Goal: Task Accomplishment & Management: Use online tool/utility

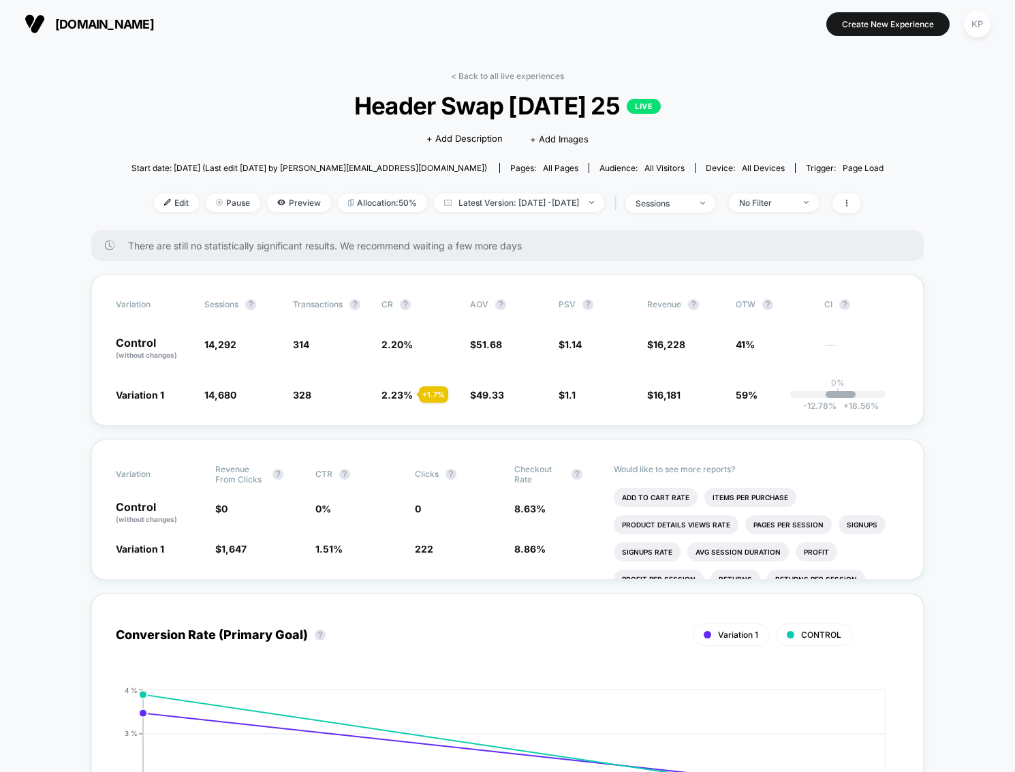
click at [76, 18] on span "[DOMAIN_NAME]" at bounding box center [104, 24] width 99 height 14
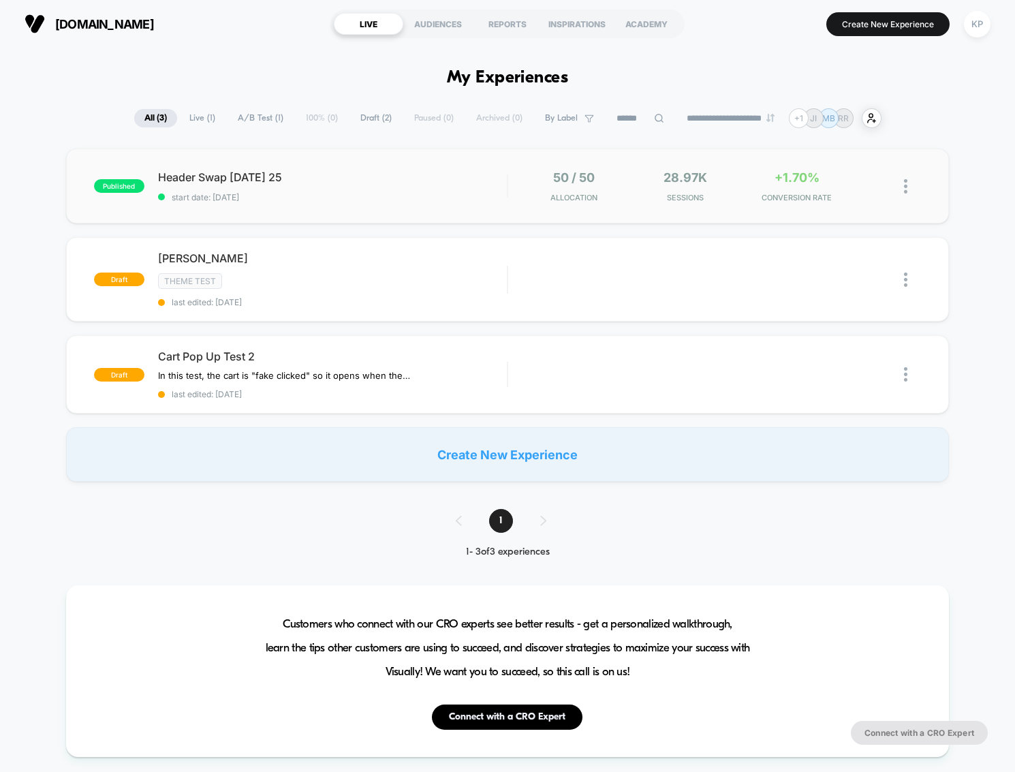
click at [906, 184] on img at bounding box center [905, 186] width 3 height 14
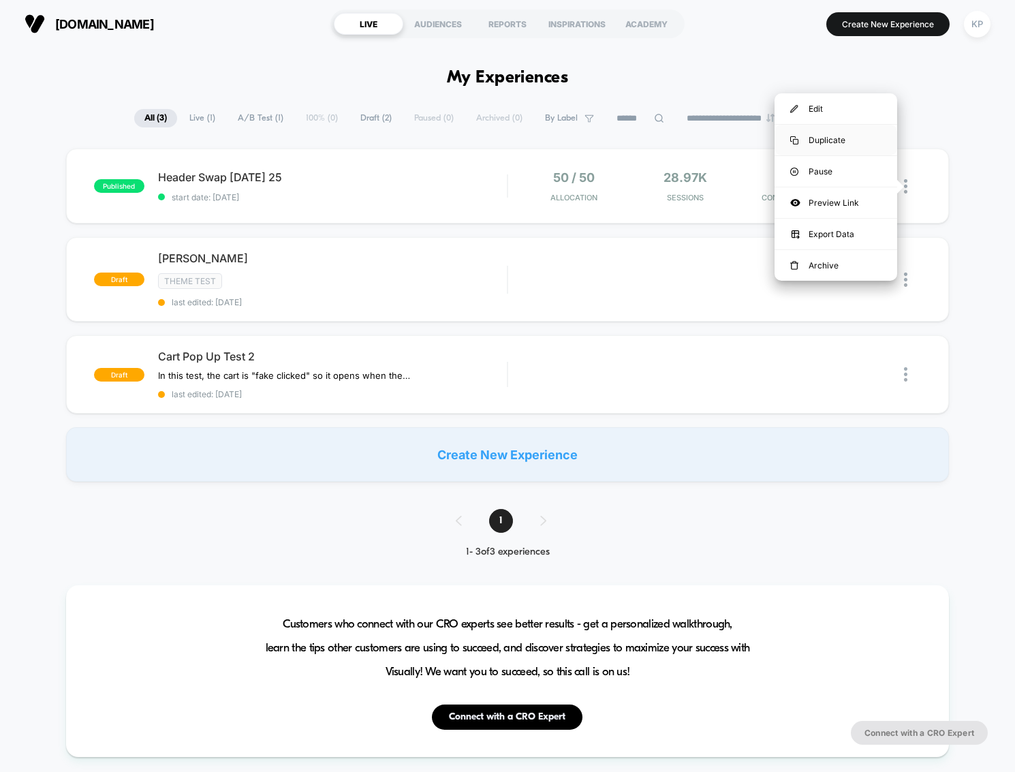
click at [827, 138] on div "Duplicate" at bounding box center [836, 140] width 123 height 31
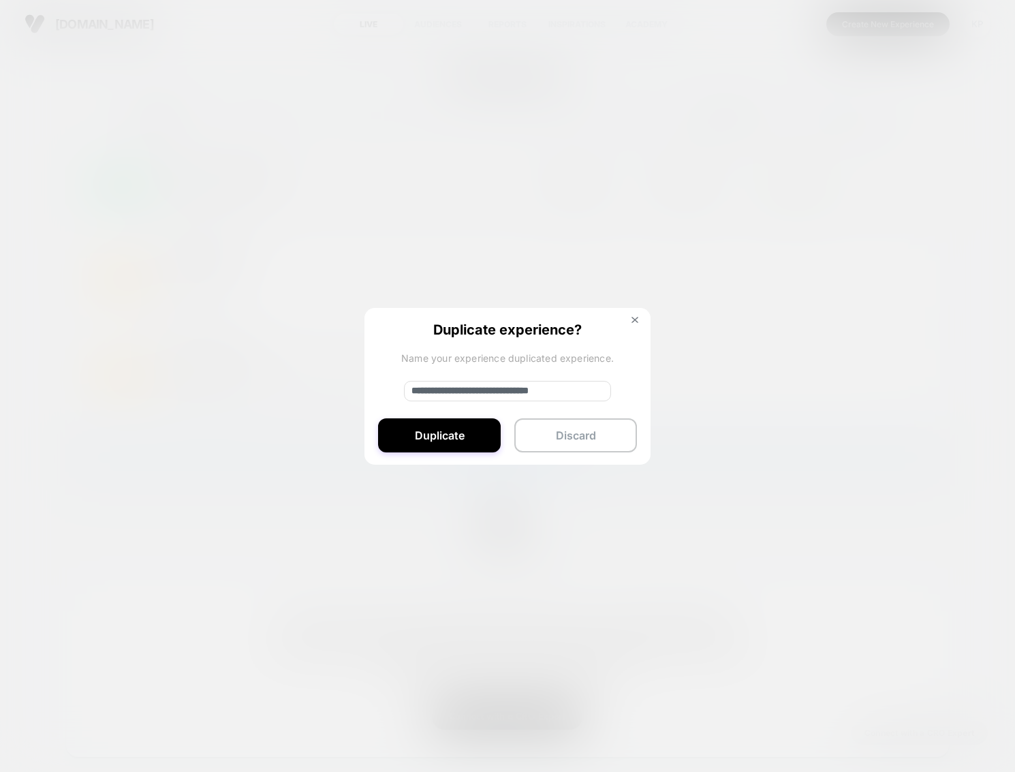
click at [509, 390] on input "**********" at bounding box center [507, 391] width 207 height 20
drag, startPoint x: 459, startPoint y: 388, endPoint x: 391, endPoint y: 388, distance: 67.5
click at [391, 388] on div "**********" at bounding box center [508, 387] width 286 height 158
type input "**********"
click at [437, 424] on button "Duplicate" at bounding box center [439, 435] width 123 height 34
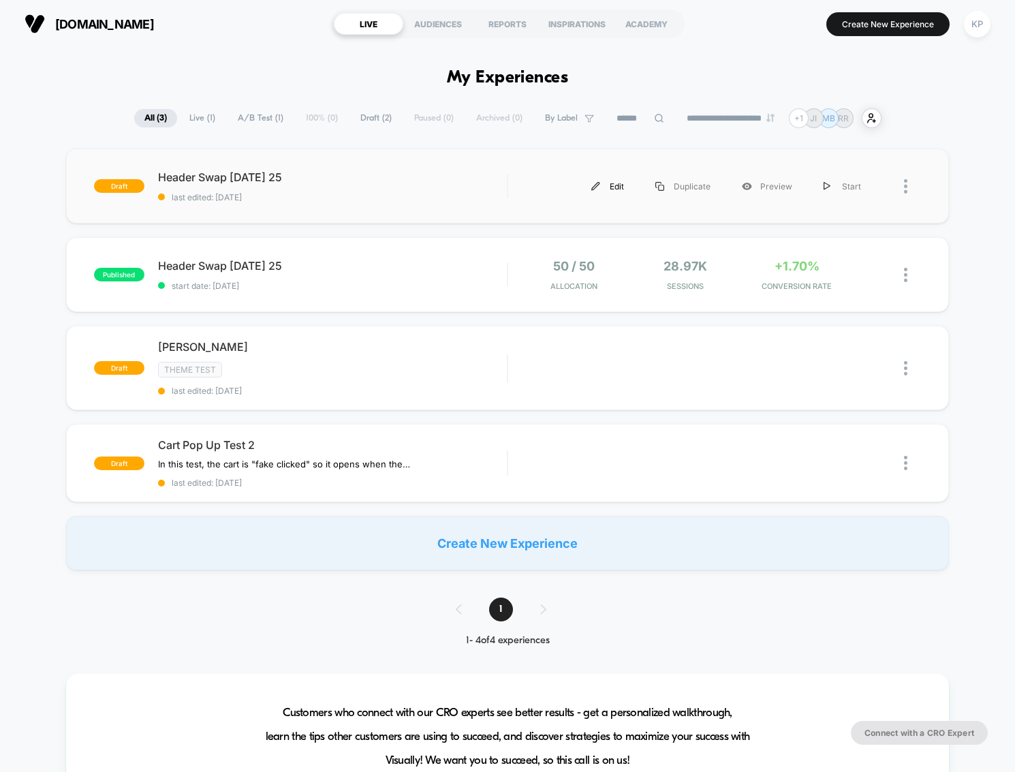
click at [620, 185] on div "Edit" at bounding box center [608, 186] width 64 height 31
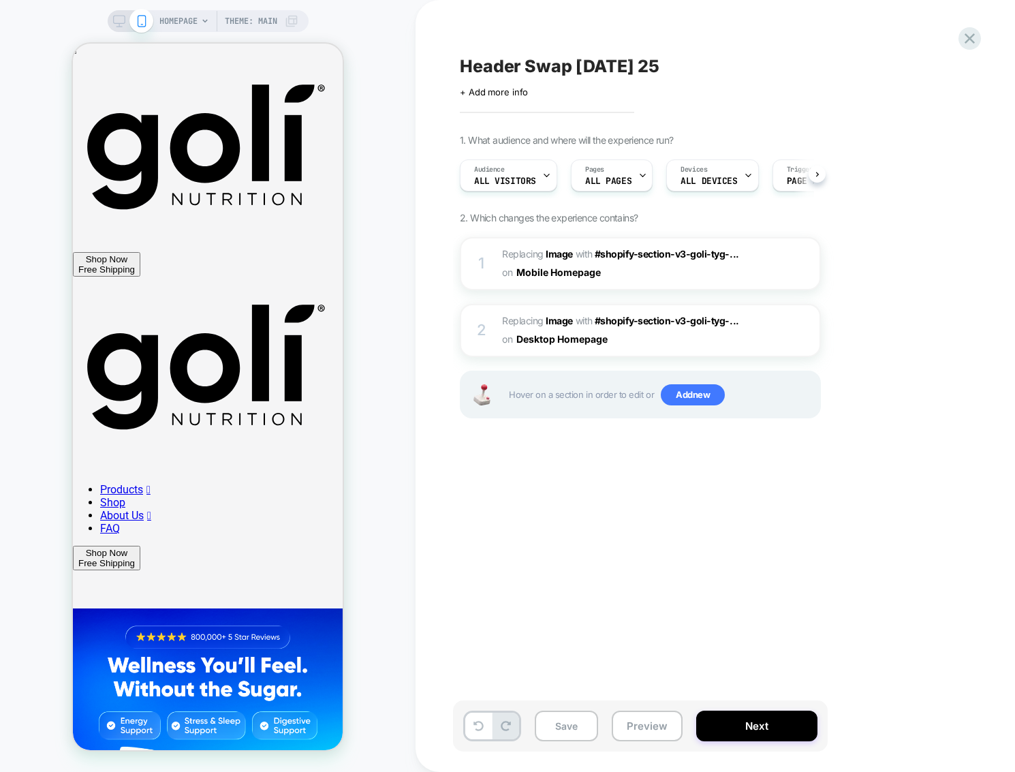
scroll to position [0, 1]
click at [658, 256] on span "#shopify-section-v3-goli-tyg-..." at bounding box center [667, 254] width 144 height 12
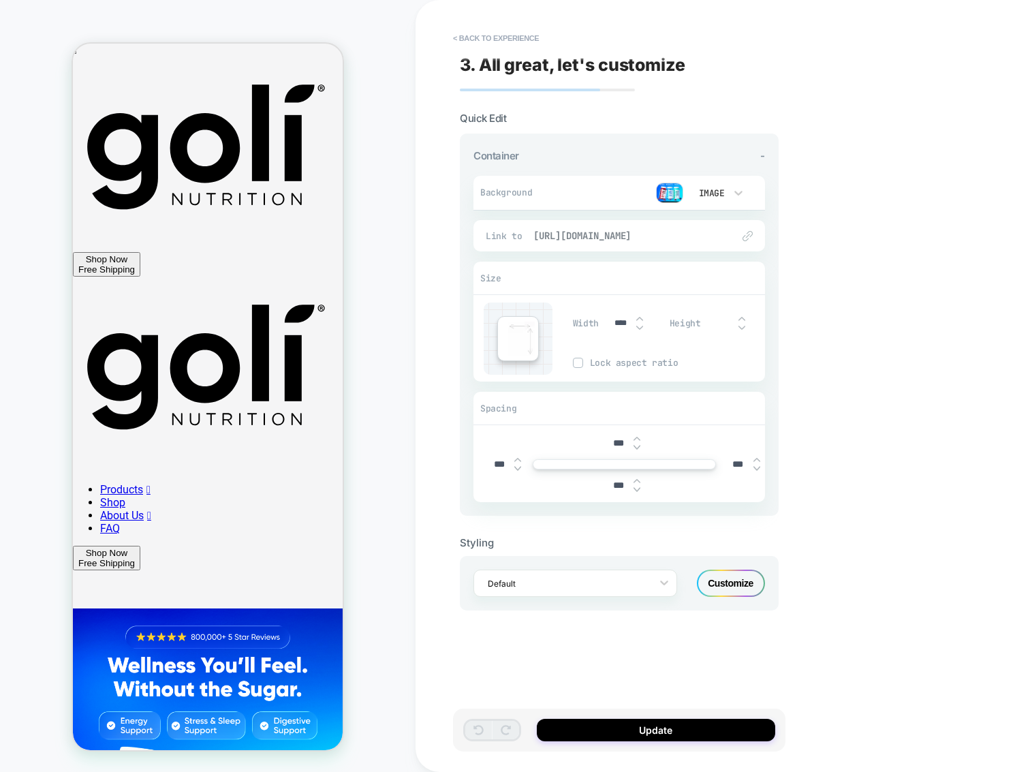
click at [653, 233] on span "https://goli.com/pages/goli-bundles-zs" at bounding box center [625, 236] width 185 height 12
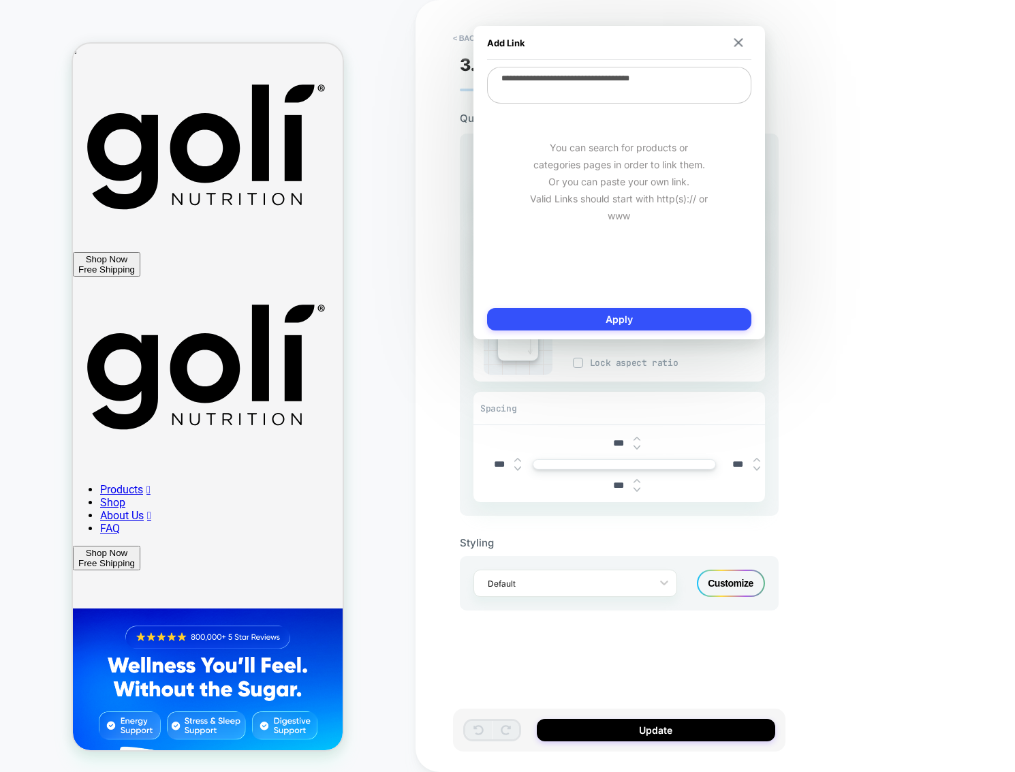
click at [594, 79] on textarea "**********" at bounding box center [619, 85] width 264 height 37
paste textarea
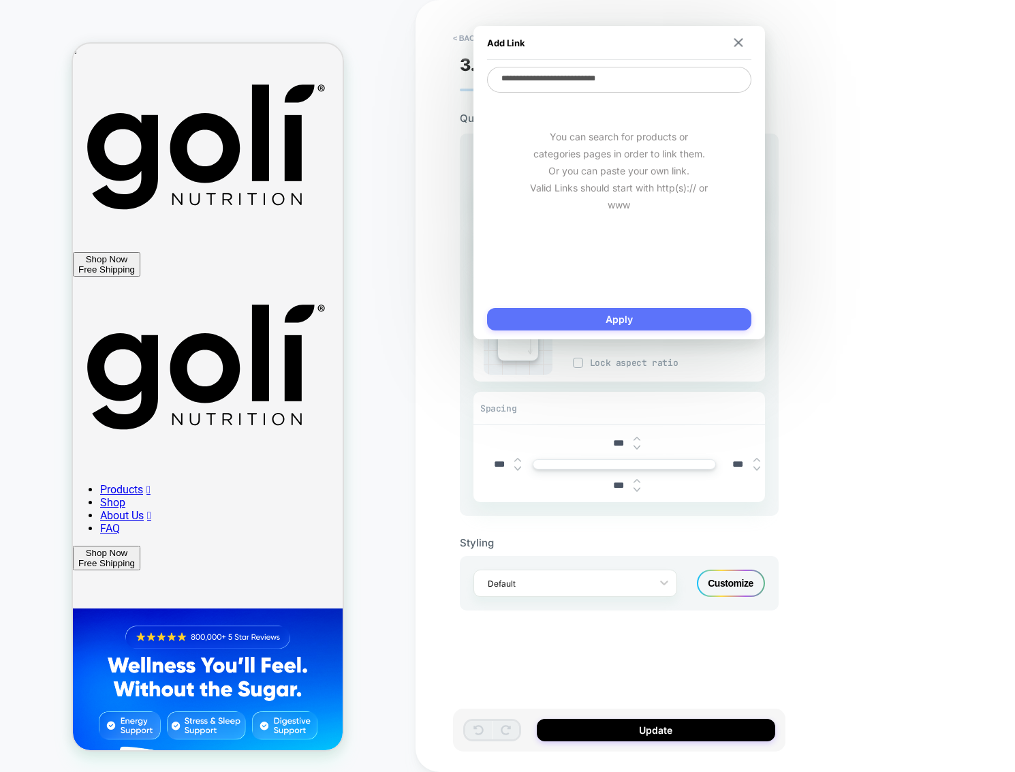
type textarea "**********"
click at [649, 320] on button "Apply" at bounding box center [619, 319] width 264 height 22
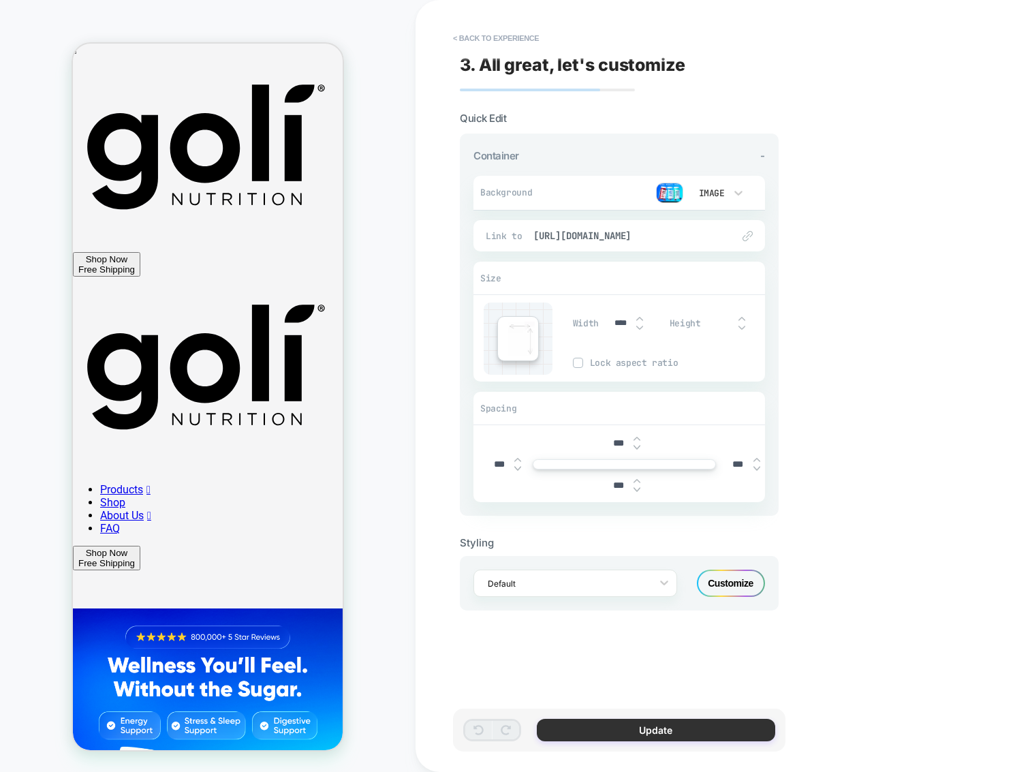
click at [729, 726] on button "Update" at bounding box center [656, 730] width 238 height 22
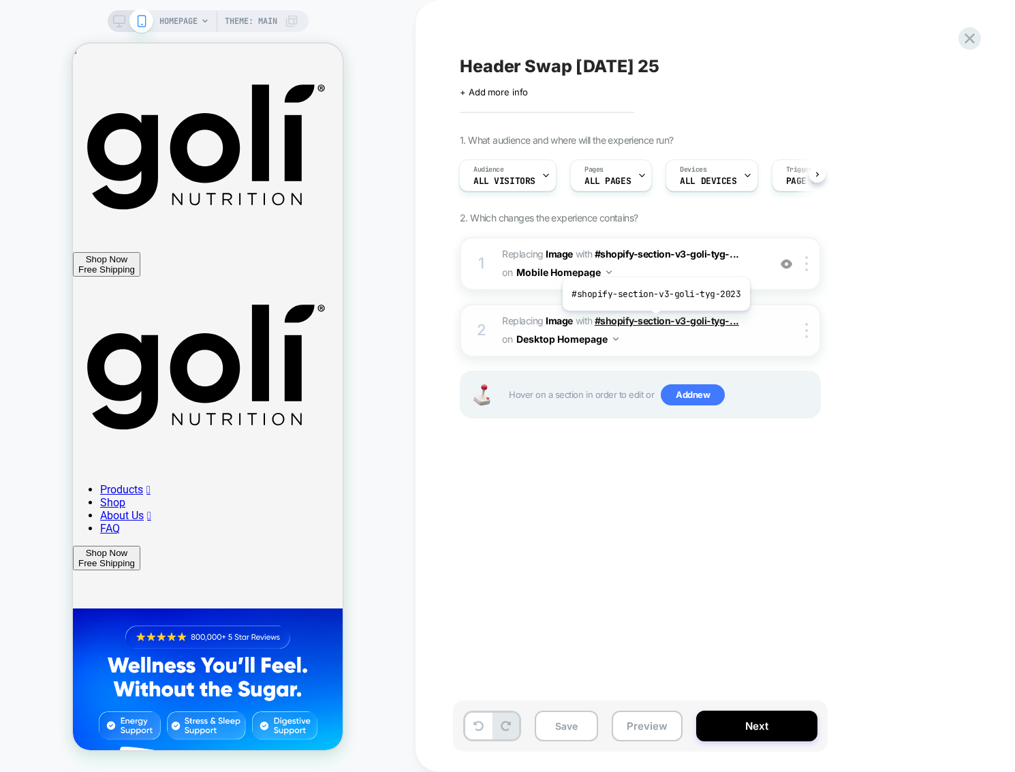
click at [654, 321] on span "#shopify-section-v3-goli-tyg-..." at bounding box center [667, 321] width 144 height 12
click at [651, 323] on span "#shopify-section-v3-goli-tyg-..." at bounding box center [667, 321] width 144 height 12
click at [656, 322] on span "#shopify-section-v3-goli-tyg-..." at bounding box center [667, 321] width 144 height 12
click at [632, 322] on span "#shopify-section-v3-goli-tyg-..." at bounding box center [667, 321] width 144 height 12
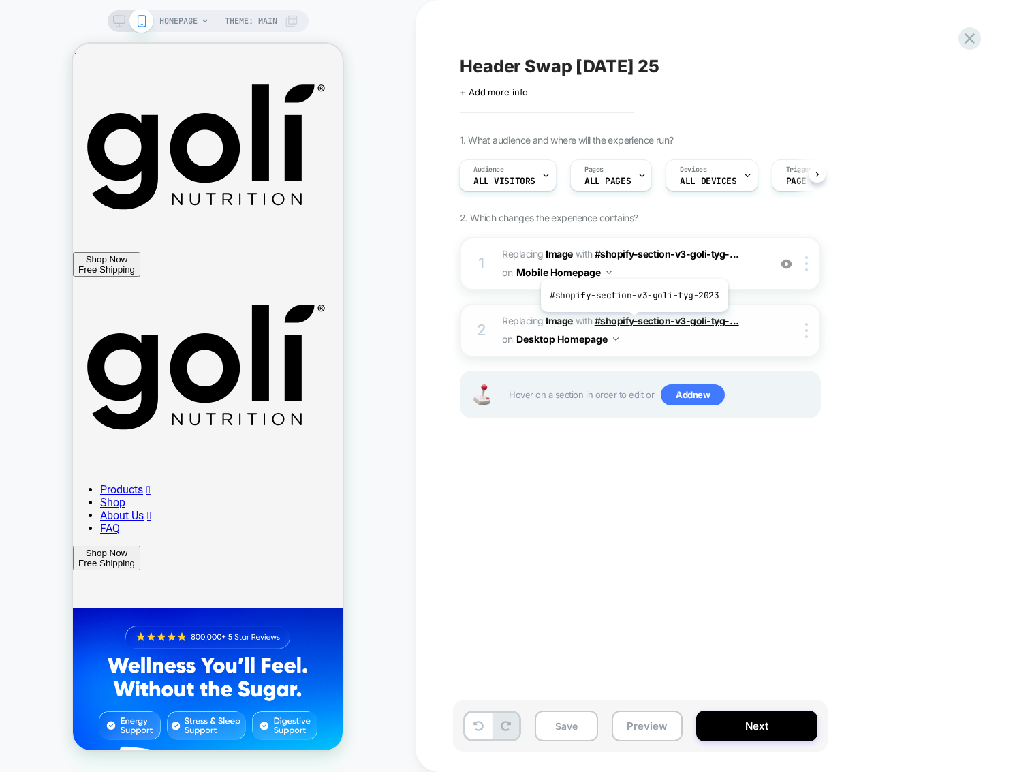
click at [632, 322] on span "#shopify-section-v3-goli-tyg-..." at bounding box center [667, 321] width 144 height 12
click at [125, 20] on div at bounding box center [130, 21] width 35 height 12
click at [117, 20] on icon at bounding box center [119, 21] width 12 height 12
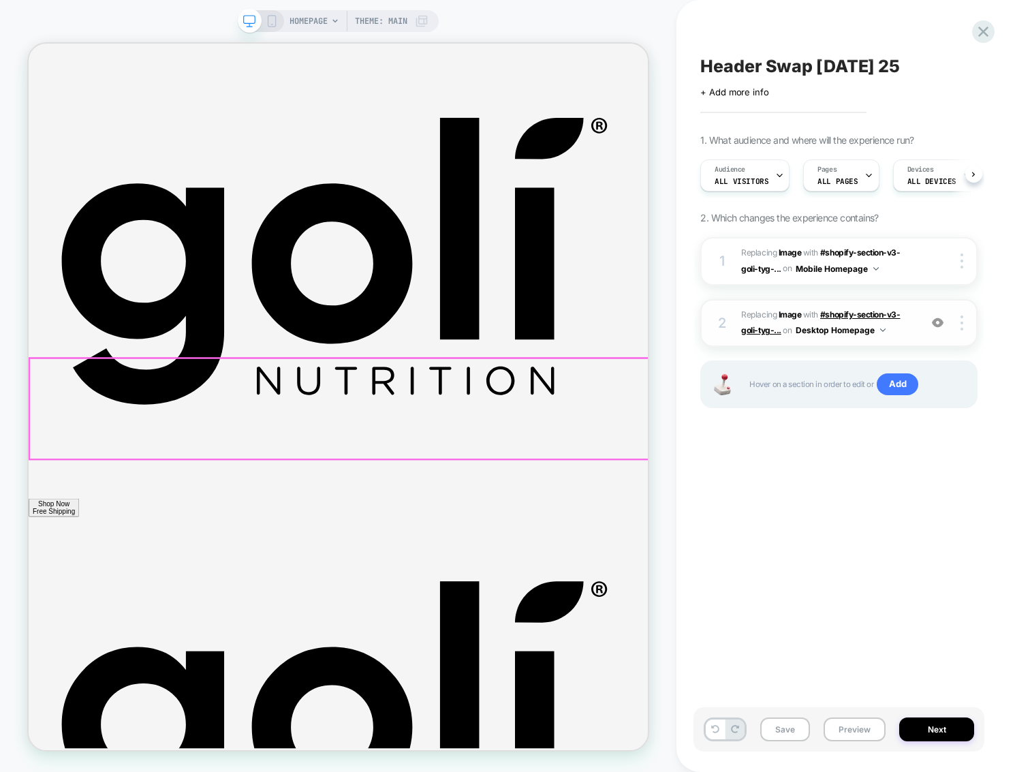
scroll to position [0, 1]
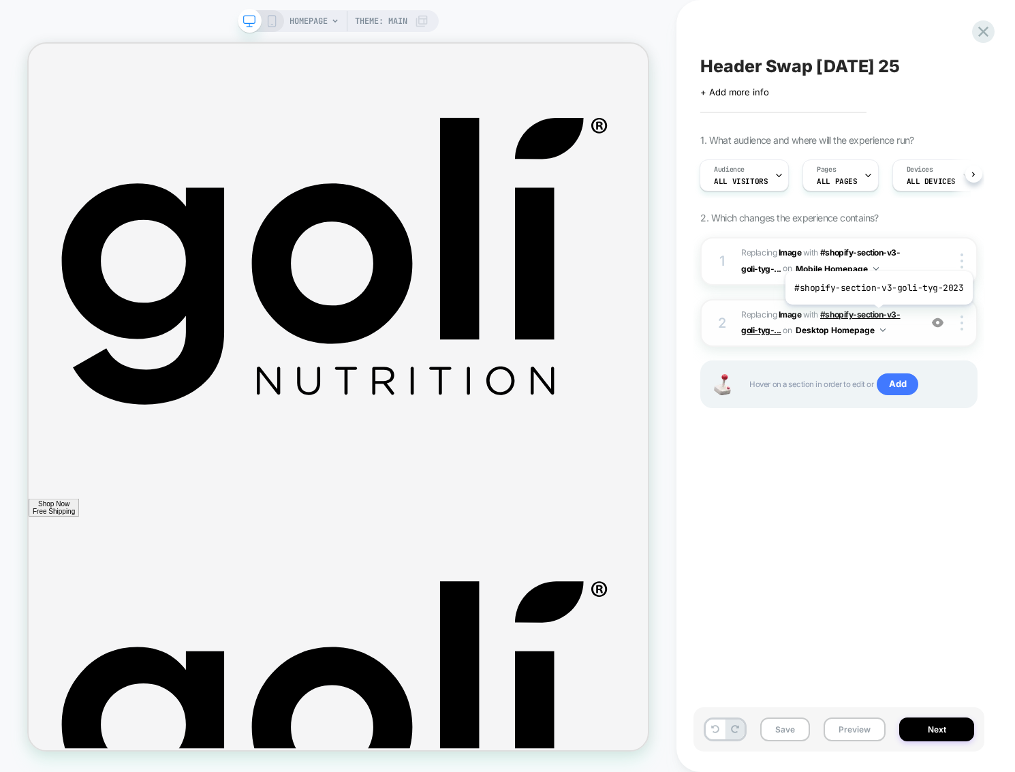
click at [877, 315] on span "#shopify-section-v3-goli-tyg-..." at bounding box center [820, 322] width 159 height 26
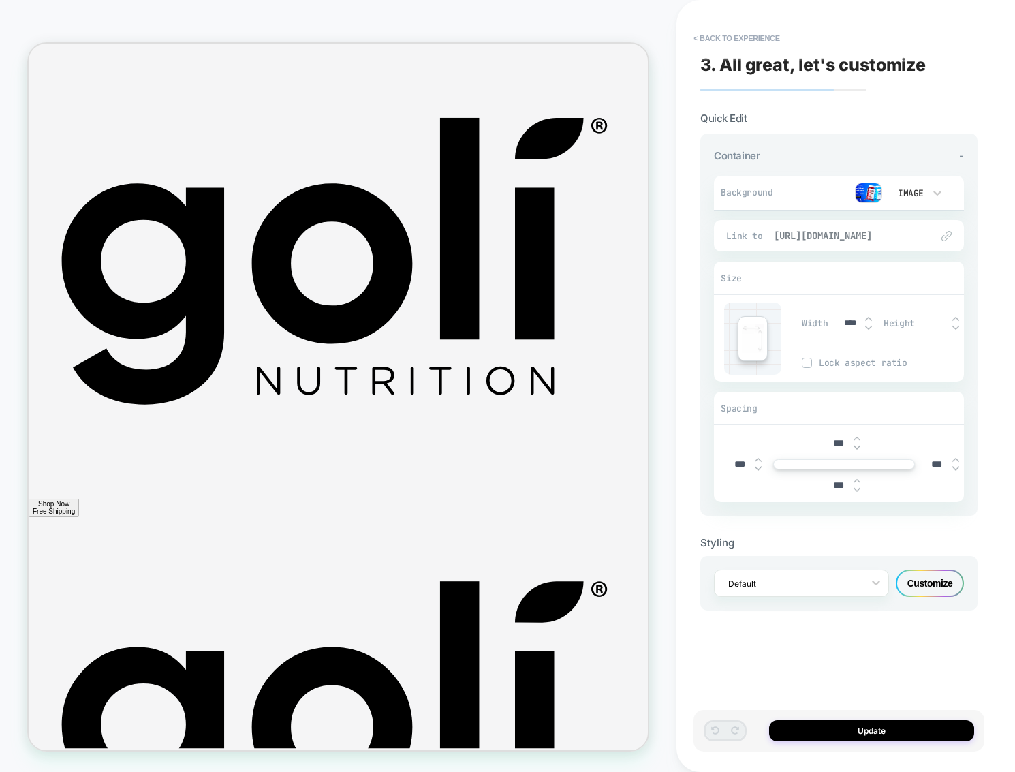
click at [820, 241] on span "https://goli.com/pages/goli-bundles-zs" at bounding box center [846, 236] width 144 height 12
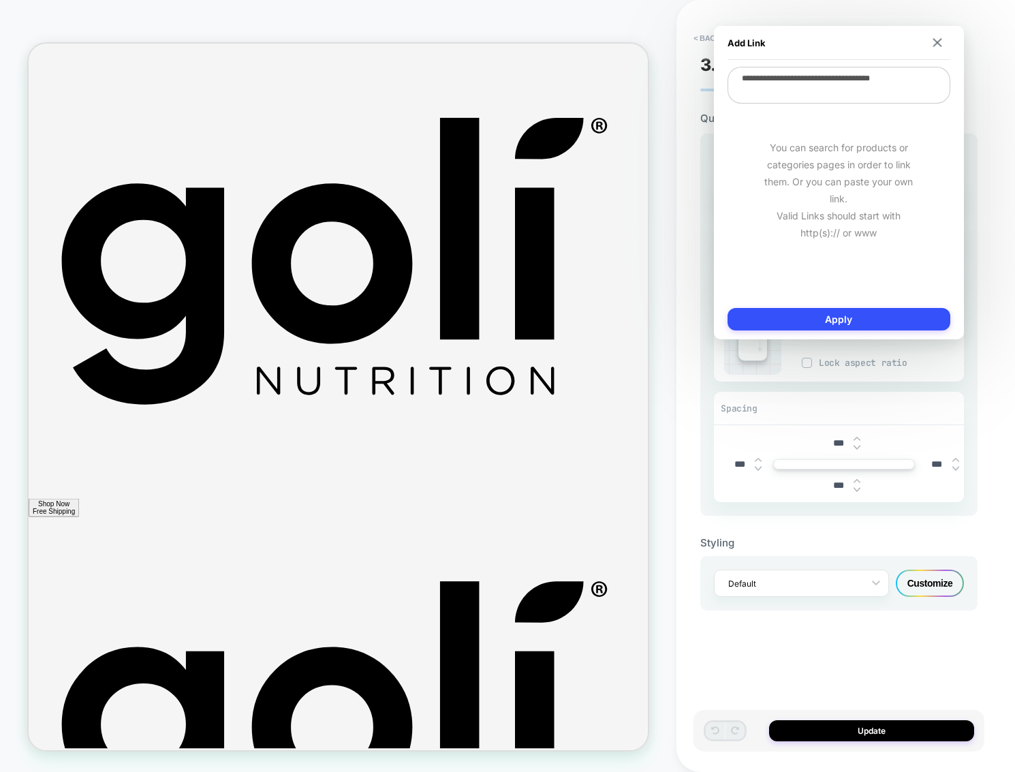
click at [822, 85] on textarea "**********" at bounding box center [839, 85] width 223 height 37
paste textarea
type textarea "*"
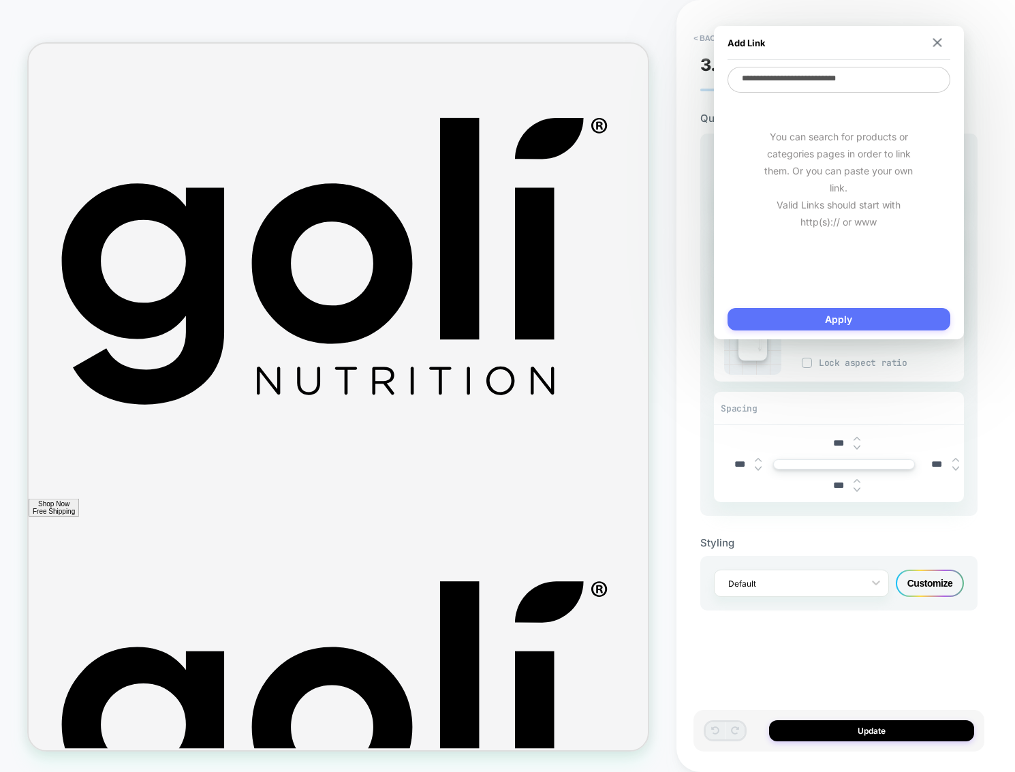
type textarea "**********"
click at [863, 314] on button "Apply" at bounding box center [839, 319] width 223 height 22
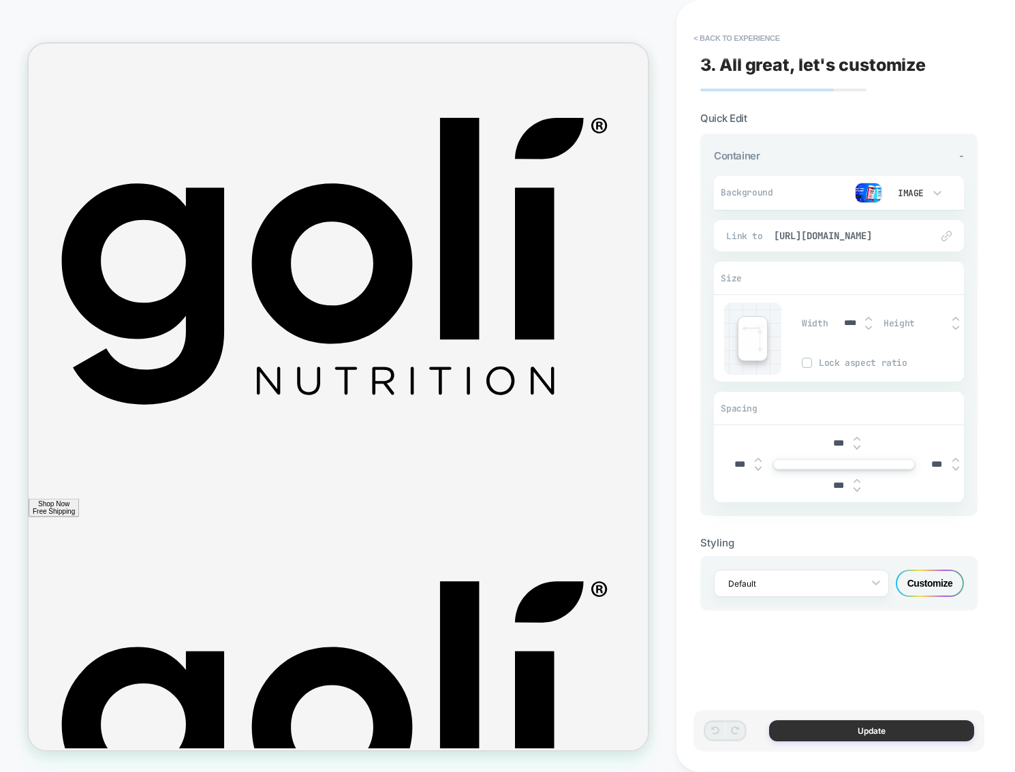
click at [882, 728] on button "Update" at bounding box center [871, 730] width 205 height 21
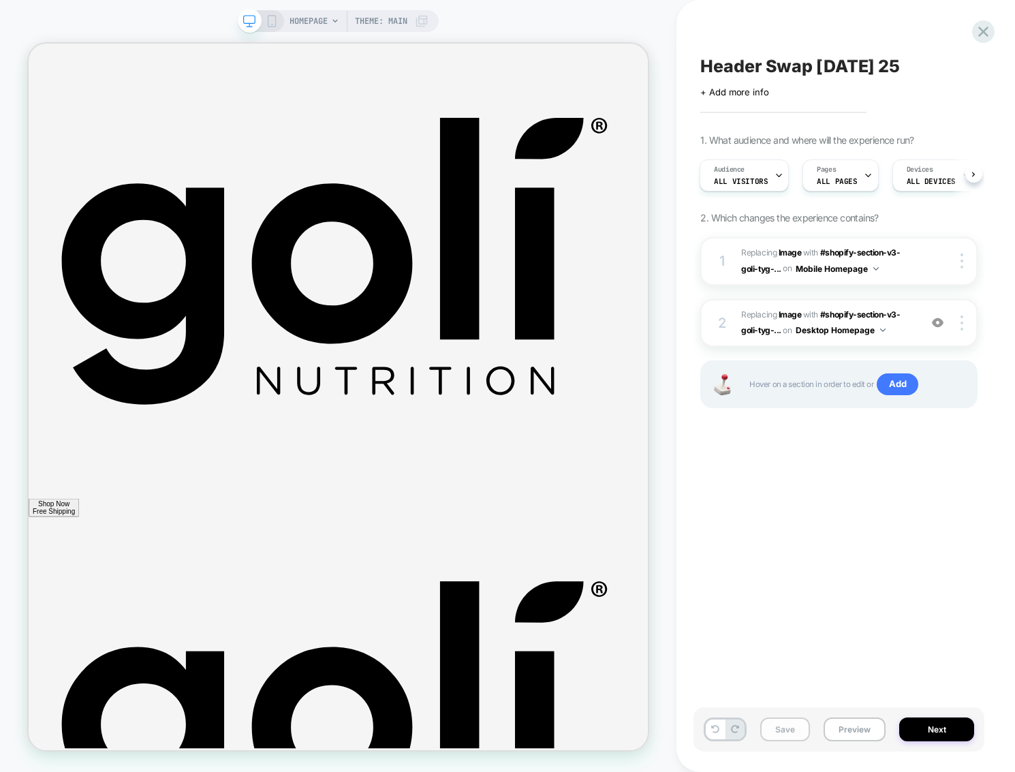
click at [787, 727] on button "Save" at bounding box center [785, 729] width 50 height 24
click at [270, 20] on icon at bounding box center [272, 21] width 12 height 12
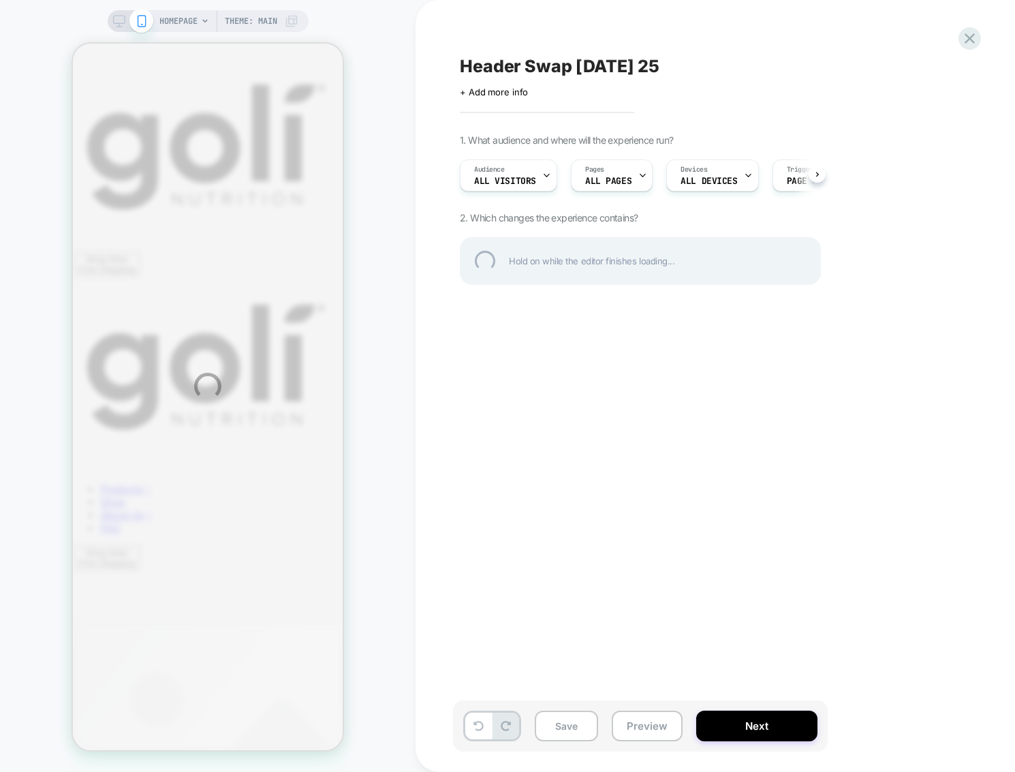
click at [575, 726] on div "HOMEPAGE Theme: MAIN Header Swap 2 - Sept 20 25 Click to edit experience detail…" at bounding box center [507, 386] width 1015 height 772
click at [562, 731] on div "HOMEPAGE Theme: MAIN Header Swap 2 - Sept 20 25 Click to edit experience detail…" at bounding box center [507, 386] width 1015 height 772
click at [971, 42] on div at bounding box center [970, 39] width 28 height 28
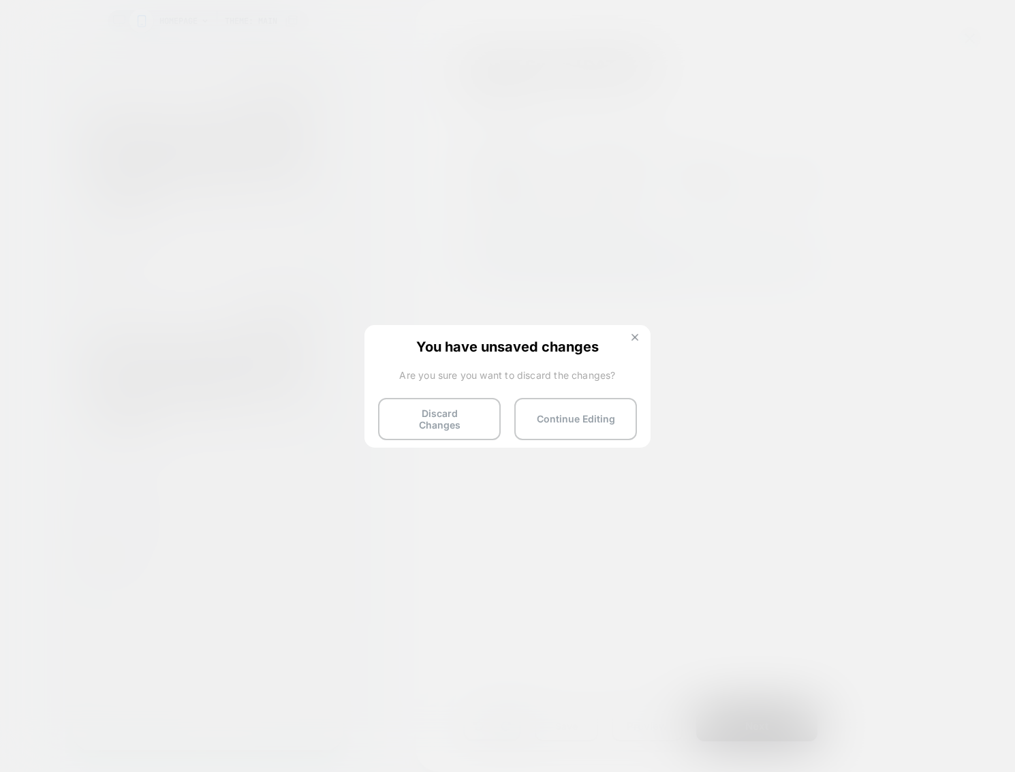
click at [637, 335] on img at bounding box center [635, 337] width 7 height 7
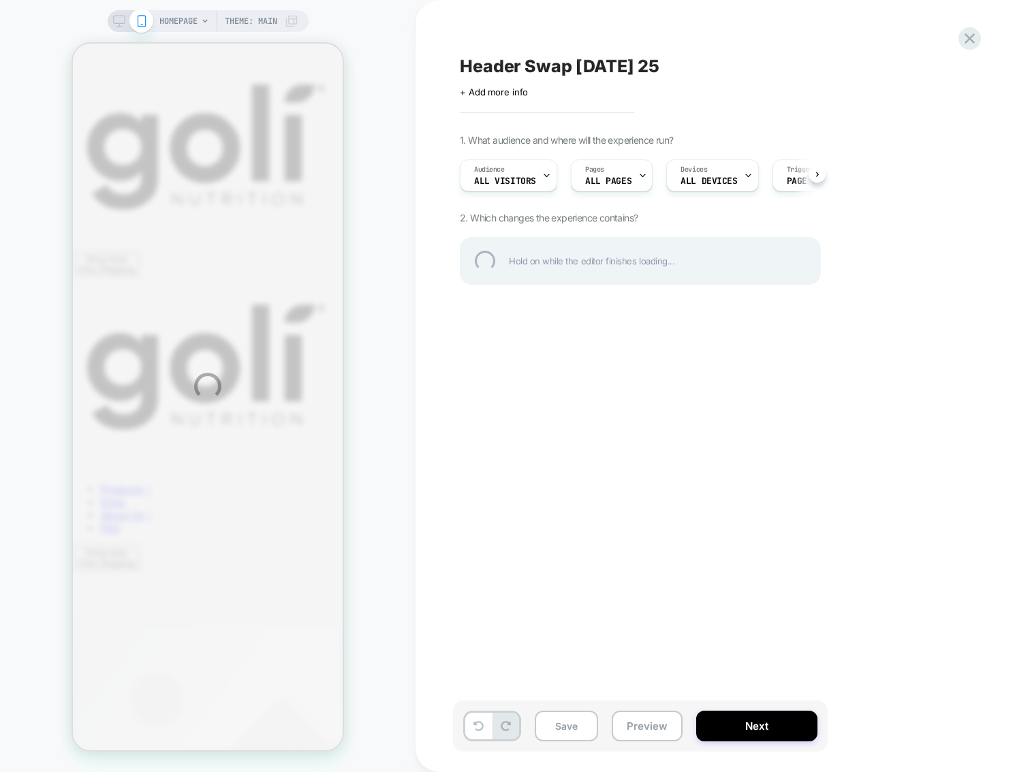
click at [119, 22] on div "HOMEPAGE Theme: MAIN Header Swap 2 - Sept 20 25 Click to edit experience detail…" at bounding box center [507, 386] width 1015 height 772
click at [119, 18] on div "HOMEPAGE Theme: MAIN Header Swap 2 - Sept 20 25 Click to edit experience detail…" at bounding box center [507, 386] width 1015 height 772
click at [576, 731] on div "HOMEPAGE Theme: MAIN Header Swap 2 - Sept 20 25 Click to edit experience detail…" at bounding box center [507, 386] width 1015 height 772
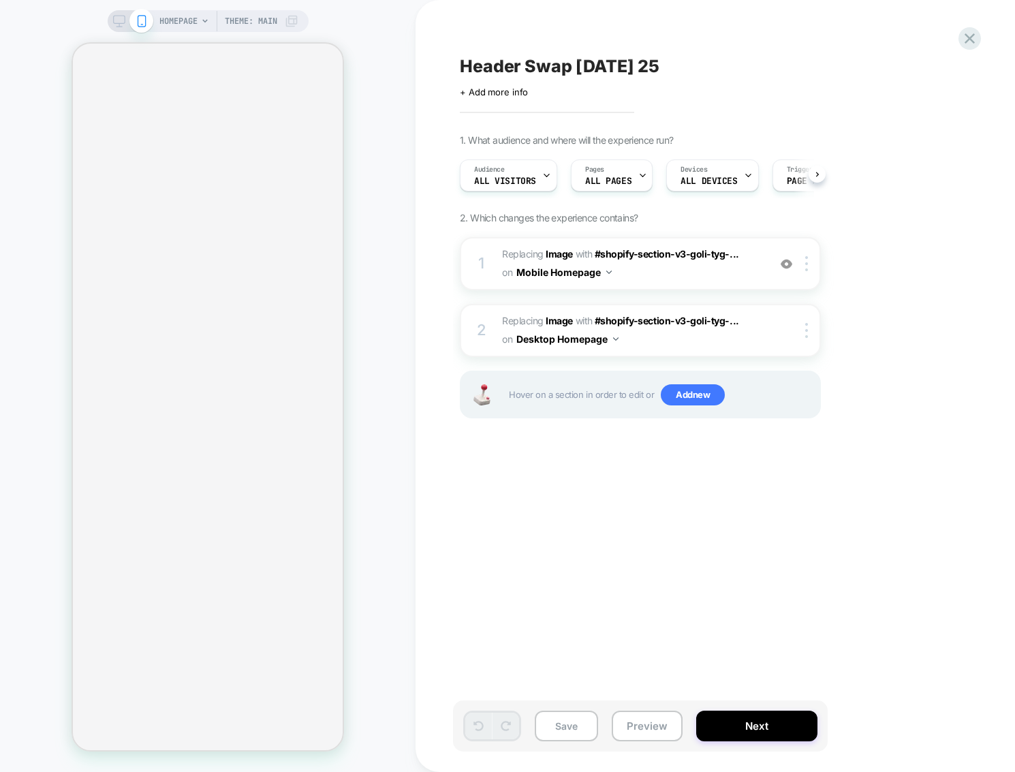
scroll to position [0, 1]
click at [693, 256] on span "#shopify-section-v3-goli-tyg-..." at bounding box center [667, 254] width 144 height 12
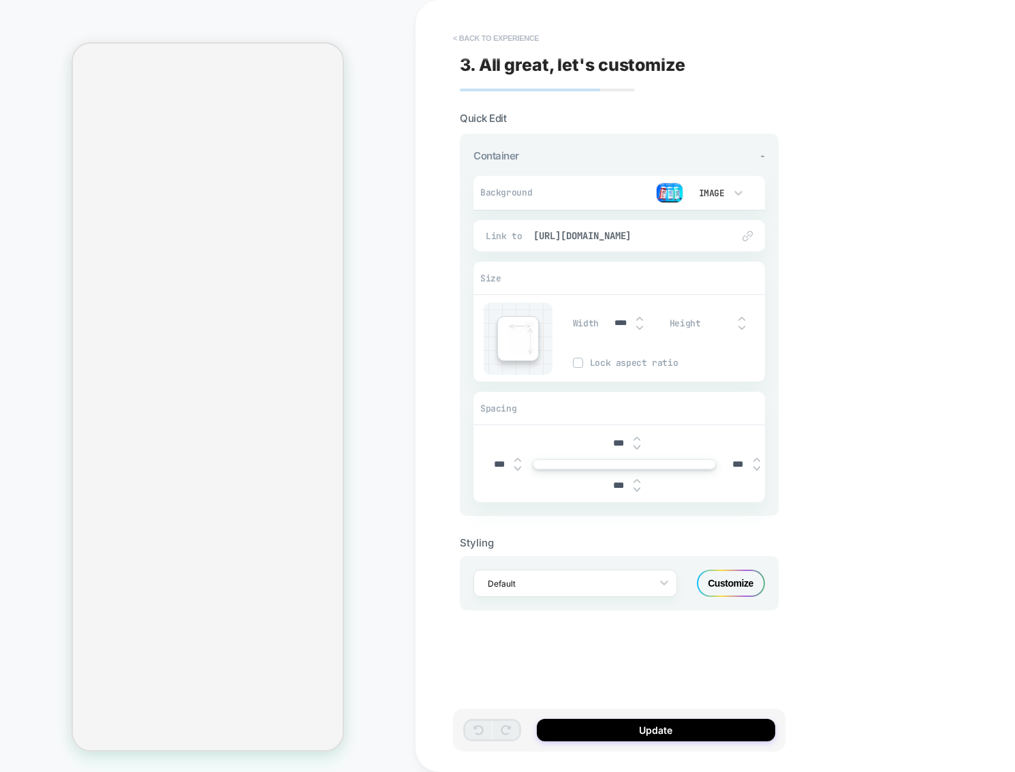
click at [492, 42] on button "< Back to experience" at bounding box center [495, 38] width 99 height 22
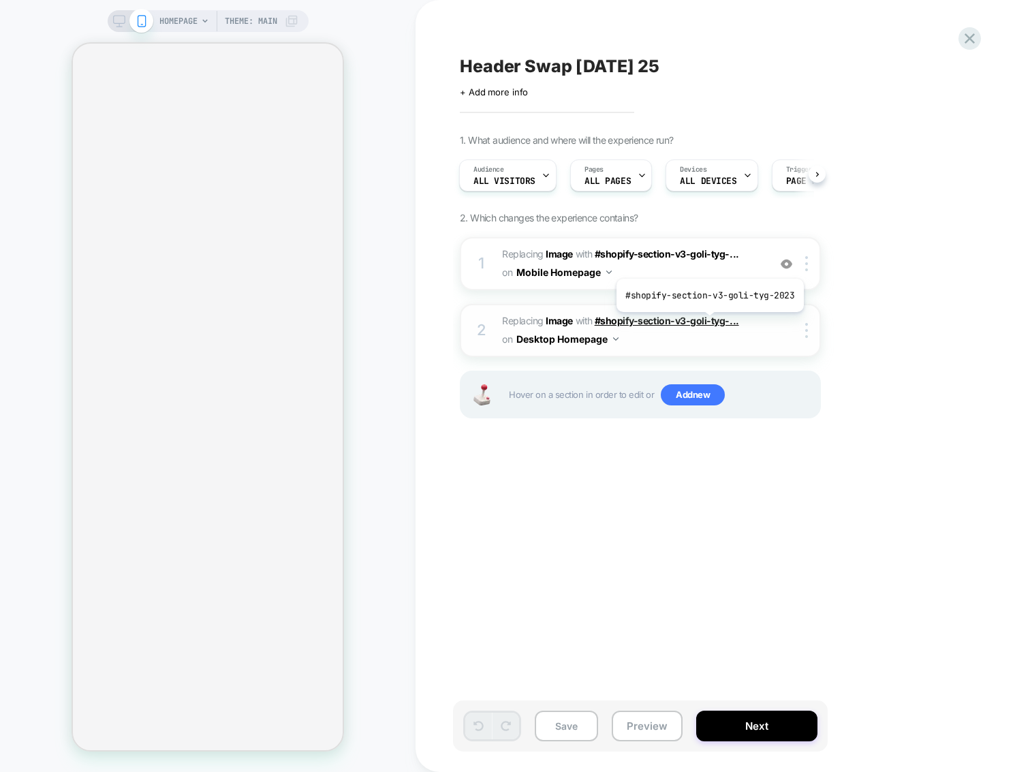
click at [708, 322] on span "#shopify-section-v3-goli-tyg-..." at bounding box center [667, 321] width 144 height 12
click at [679, 324] on span "#shopify-section-v3-goli-tyg-..." at bounding box center [667, 321] width 144 height 12
click at [117, 25] on icon at bounding box center [119, 21] width 12 height 12
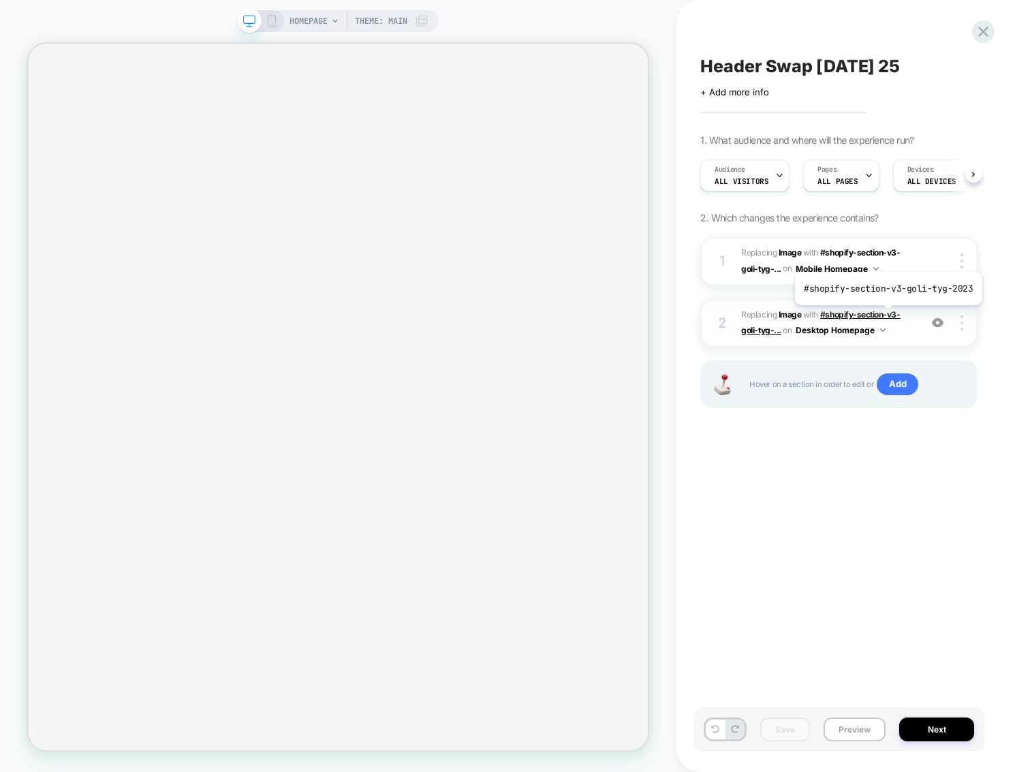
click at [886, 314] on span "#shopify-section-v3-goli-tyg-..." at bounding box center [820, 322] width 159 height 26
click at [872, 313] on span "#shopify-section-v3-goli-tyg-..." at bounding box center [820, 322] width 159 height 26
click at [931, 743] on div "Save Preview Next" at bounding box center [839, 729] width 291 height 44
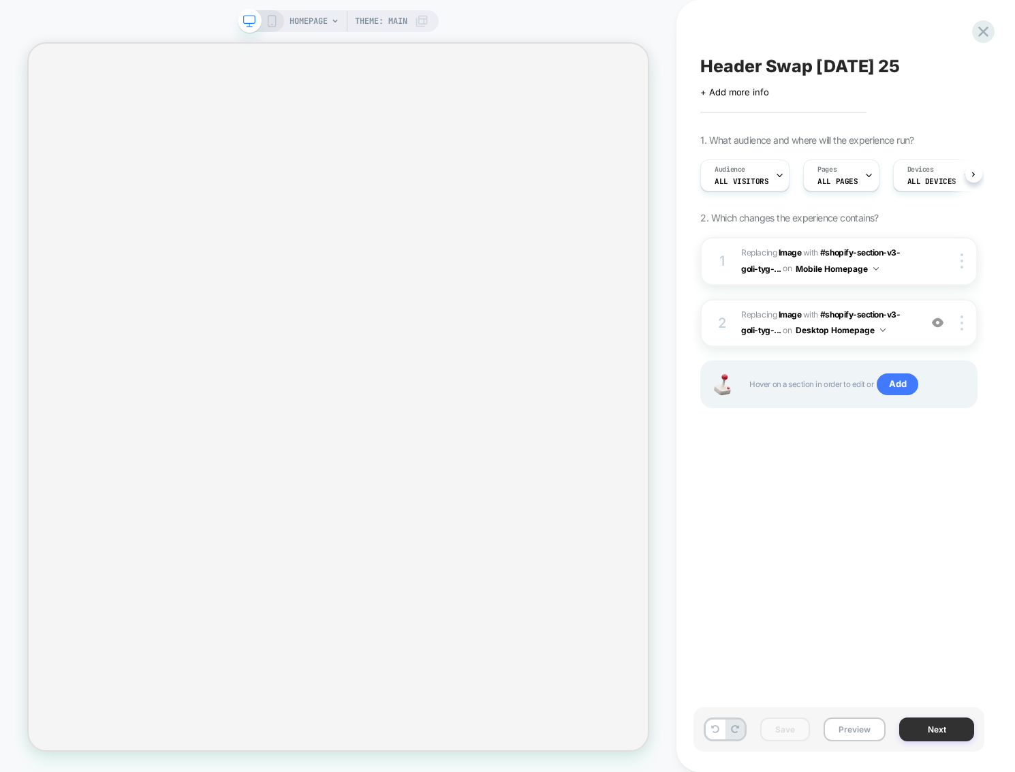
click at [932, 730] on button "Next" at bounding box center [936, 729] width 75 height 24
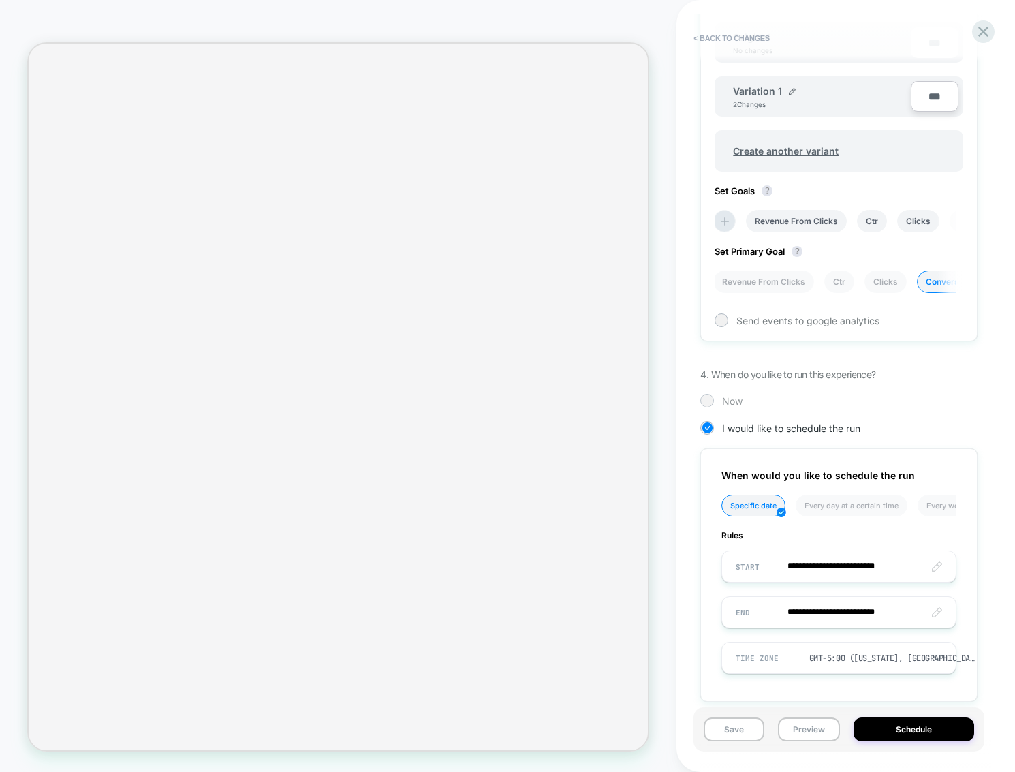
scroll to position [486, 0]
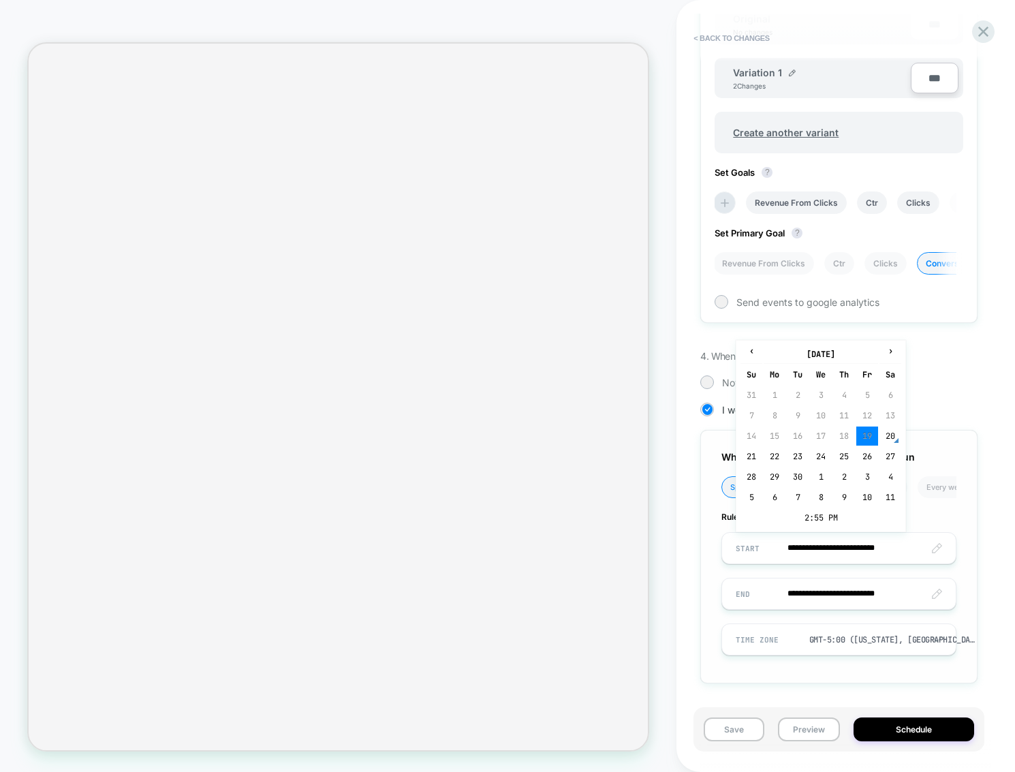
click at [833, 548] on input "**********" at bounding box center [839, 548] width 234 height 32
click at [888, 437] on td "20" at bounding box center [891, 436] width 22 height 19
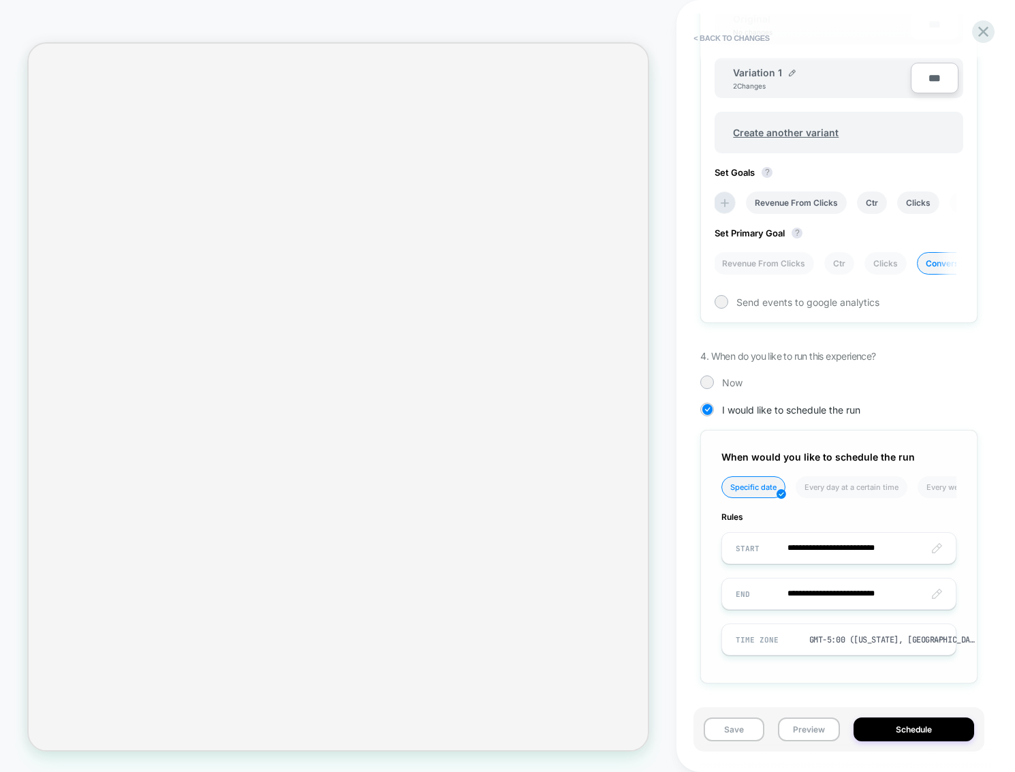
click at [888, 550] on input "**********" at bounding box center [839, 548] width 234 height 32
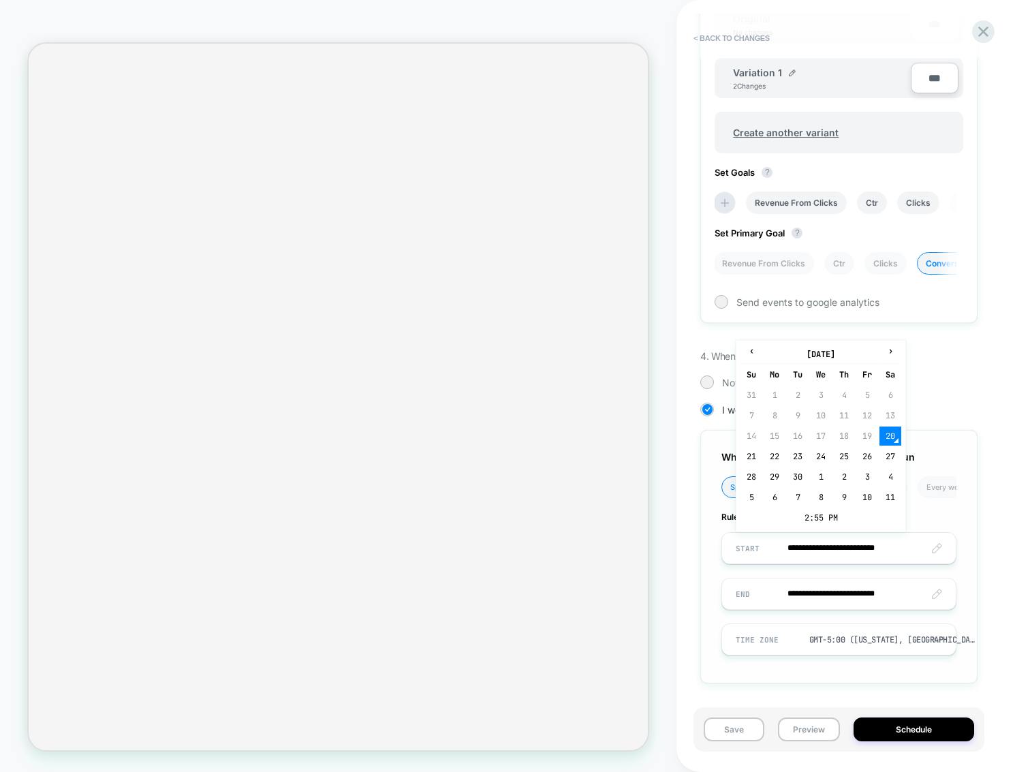
click at [888, 435] on td "20" at bounding box center [891, 436] width 22 height 19
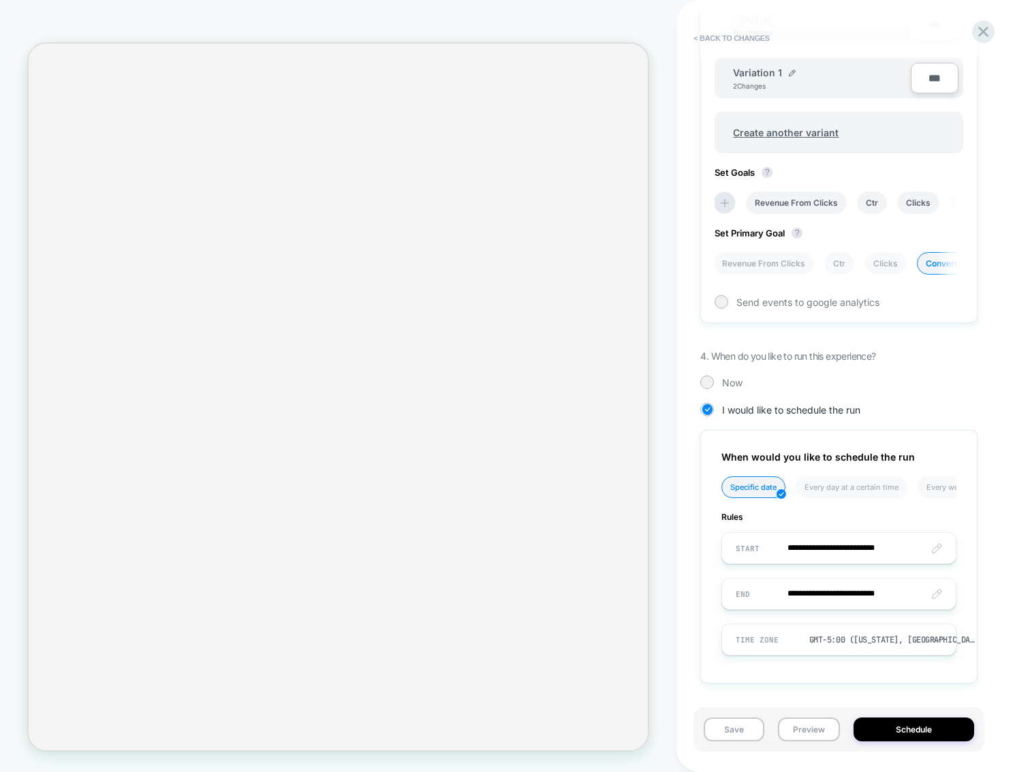
click at [886, 548] on input "**********" at bounding box center [839, 548] width 234 height 32
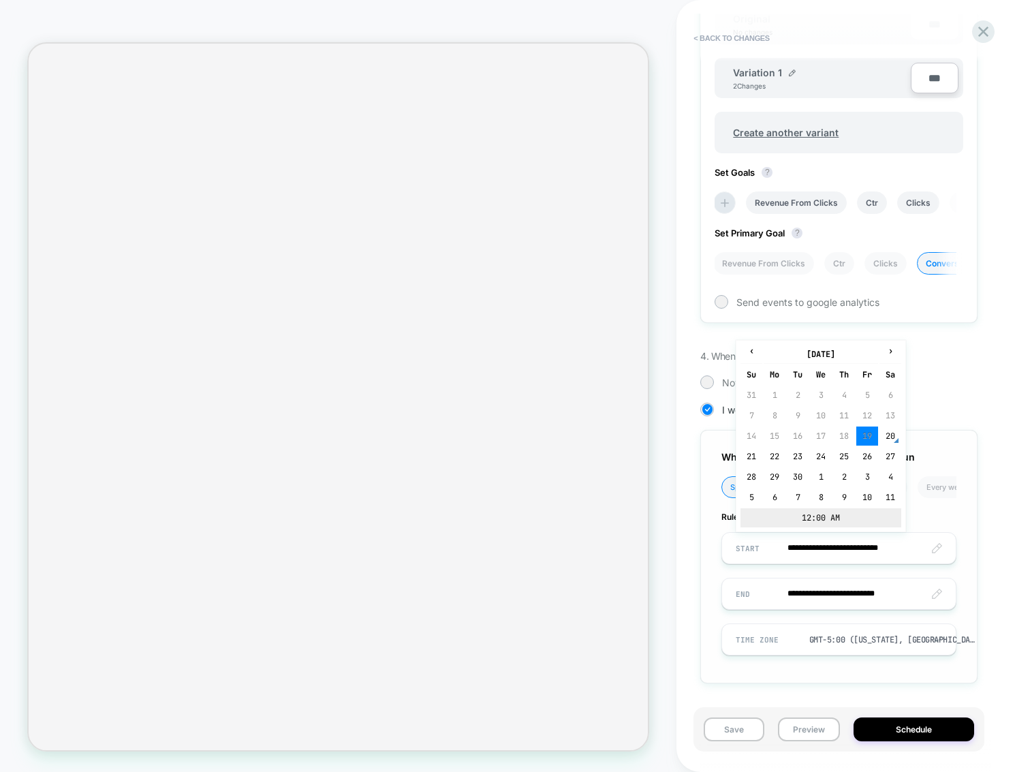
click at [818, 515] on td "12:00 AM" at bounding box center [821, 517] width 161 height 19
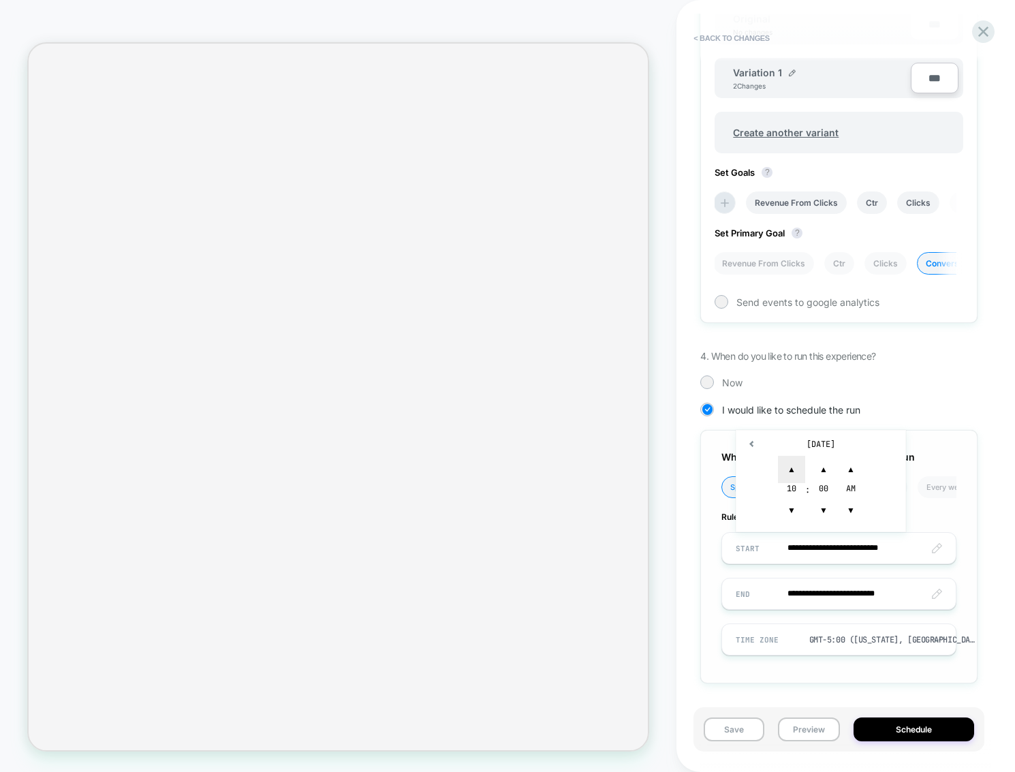
click at [794, 469] on span "▲" at bounding box center [791, 469] width 27 height 27
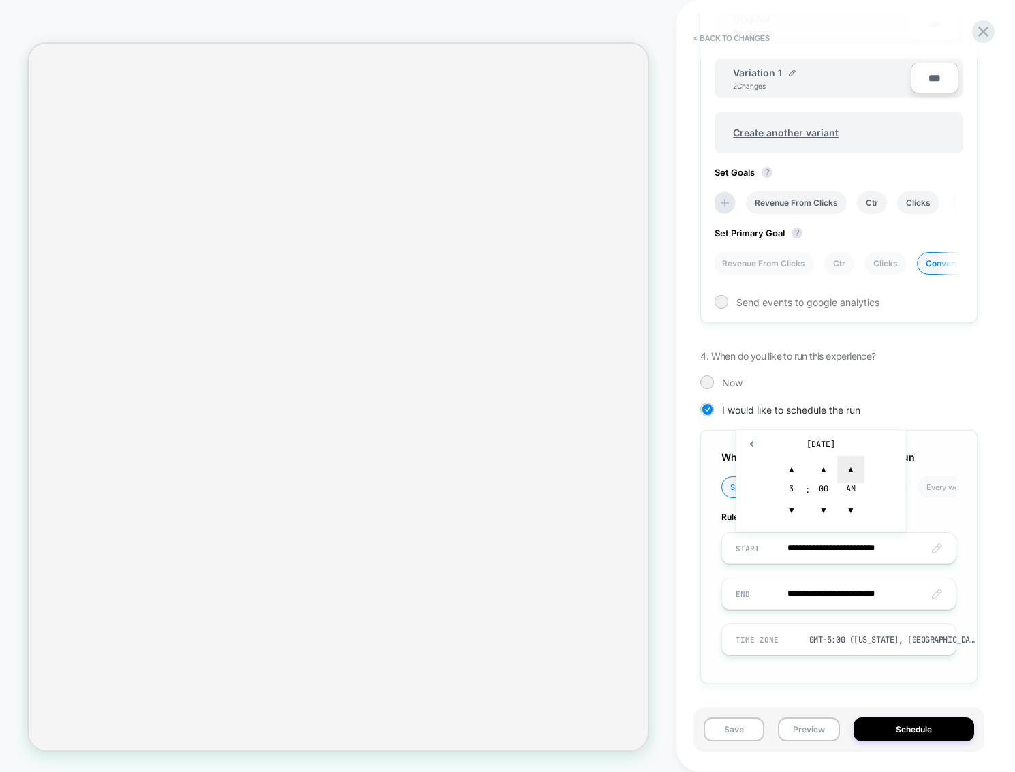
click at [854, 465] on span "▲" at bounding box center [850, 469] width 27 height 27
click at [854, 515] on span "▼" at bounding box center [850, 510] width 27 height 27
click at [796, 519] on span "▼" at bounding box center [791, 510] width 27 height 27
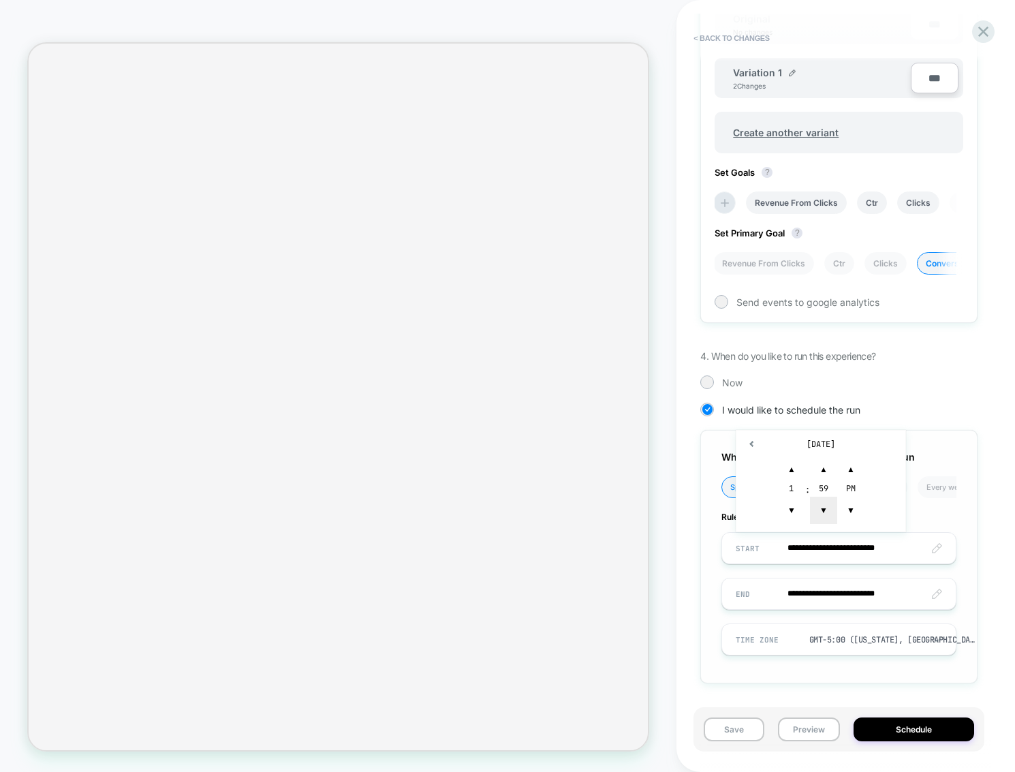
click at [821, 517] on span "▼" at bounding box center [823, 510] width 27 height 27
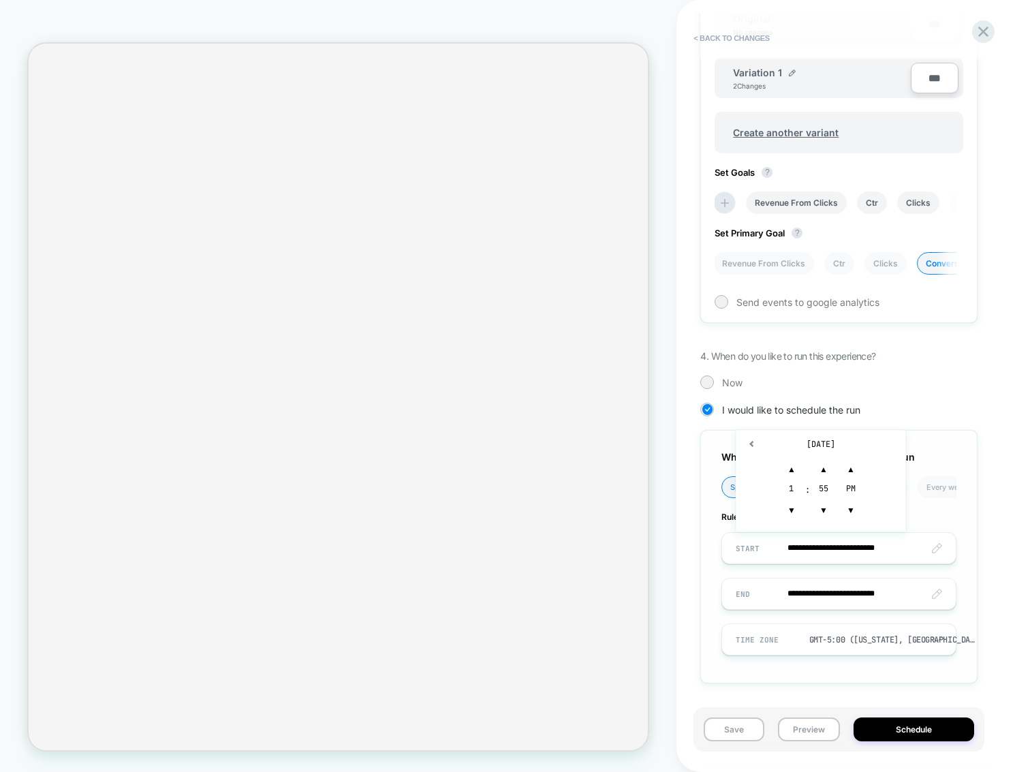
click at [828, 552] on input "**********" at bounding box center [839, 548] width 234 height 32
click at [839, 550] on input "**********" at bounding box center [839, 548] width 234 height 32
click at [821, 446] on td "September 19, 2025" at bounding box center [821, 444] width 161 height 19
click at [891, 428] on td "20" at bounding box center [891, 436] width 22 height 19
type input "**********"
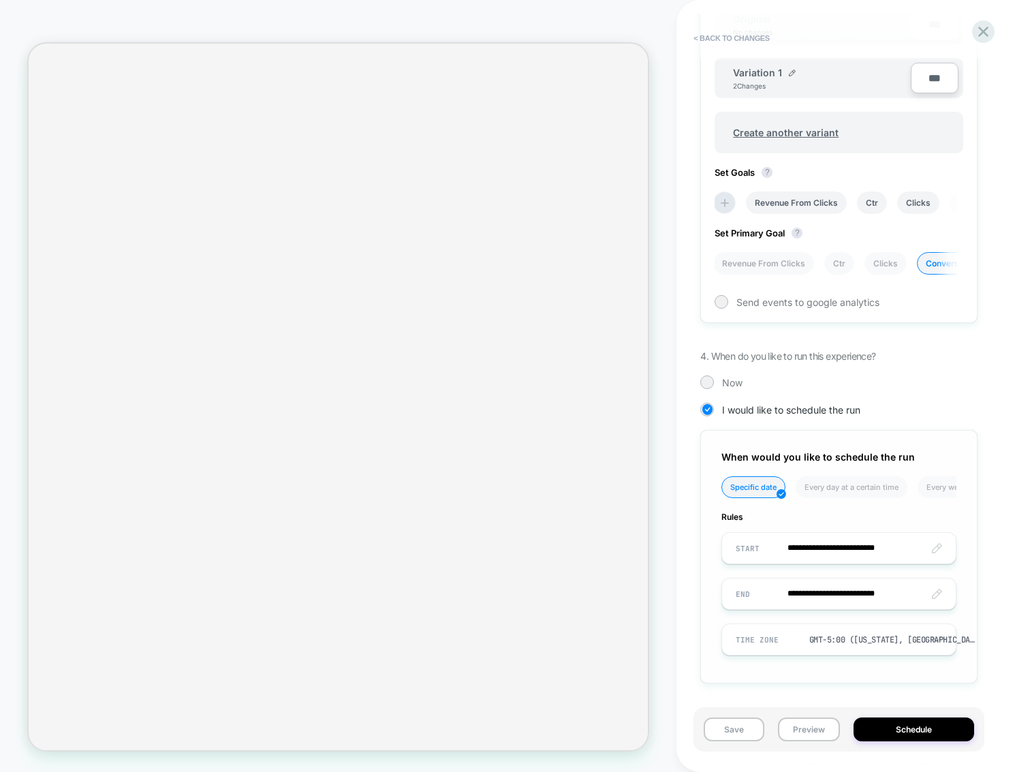
click at [890, 596] on input "**********" at bounding box center [839, 594] width 234 height 32
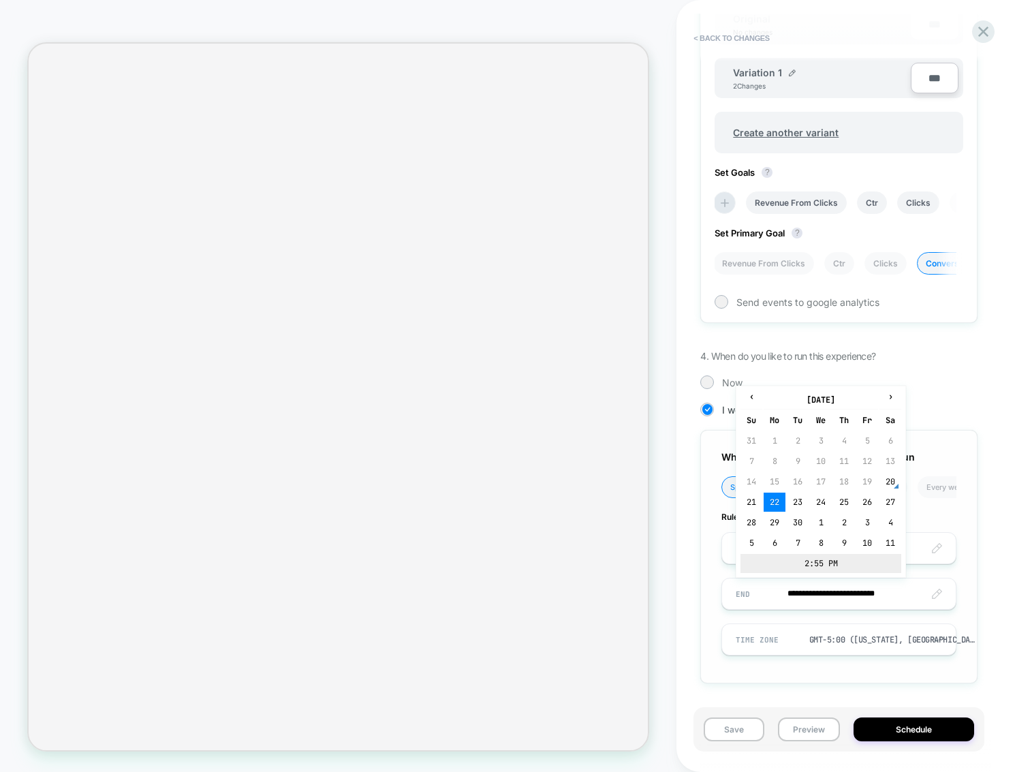
click at [812, 568] on td "2:55 PM" at bounding box center [821, 563] width 161 height 19
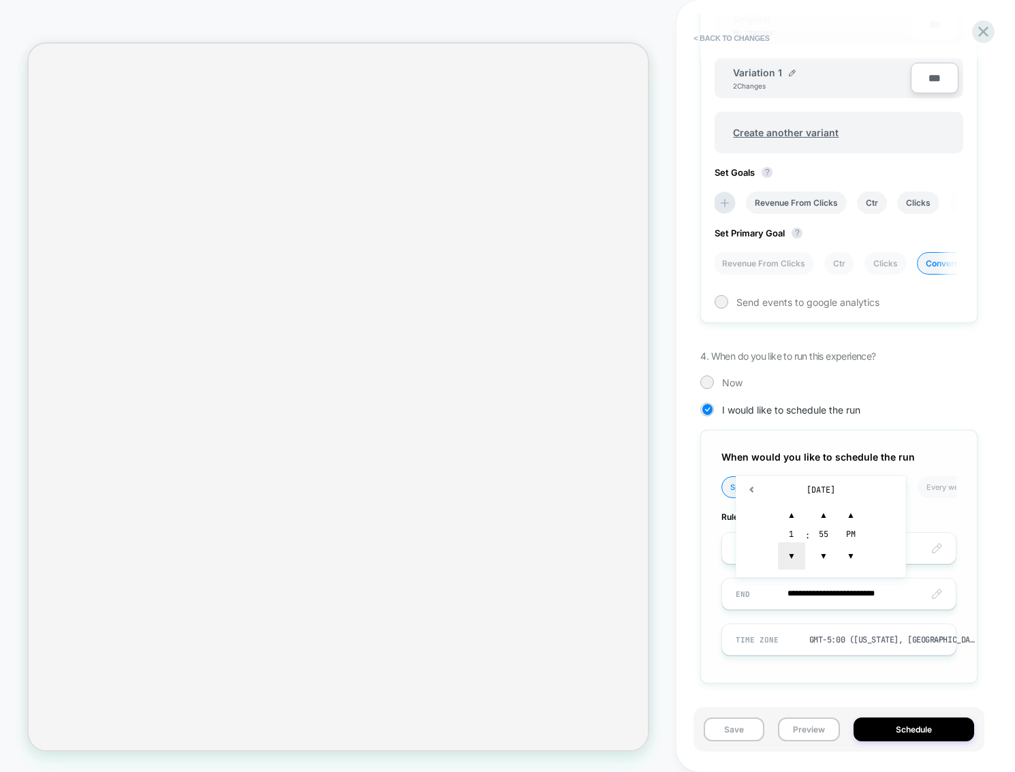
click at [790, 553] on span "▼" at bounding box center [791, 555] width 27 height 27
type input "**********"
click at [710, 601] on div "**********" at bounding box center [838, 556] width 277 height 253
click at [742, 739] on button "Save" at bounding box center [734, 729] width 61 height 24
click at [816, 732] on button "Preview" at bounding box center [809, 729] width 62 height 24
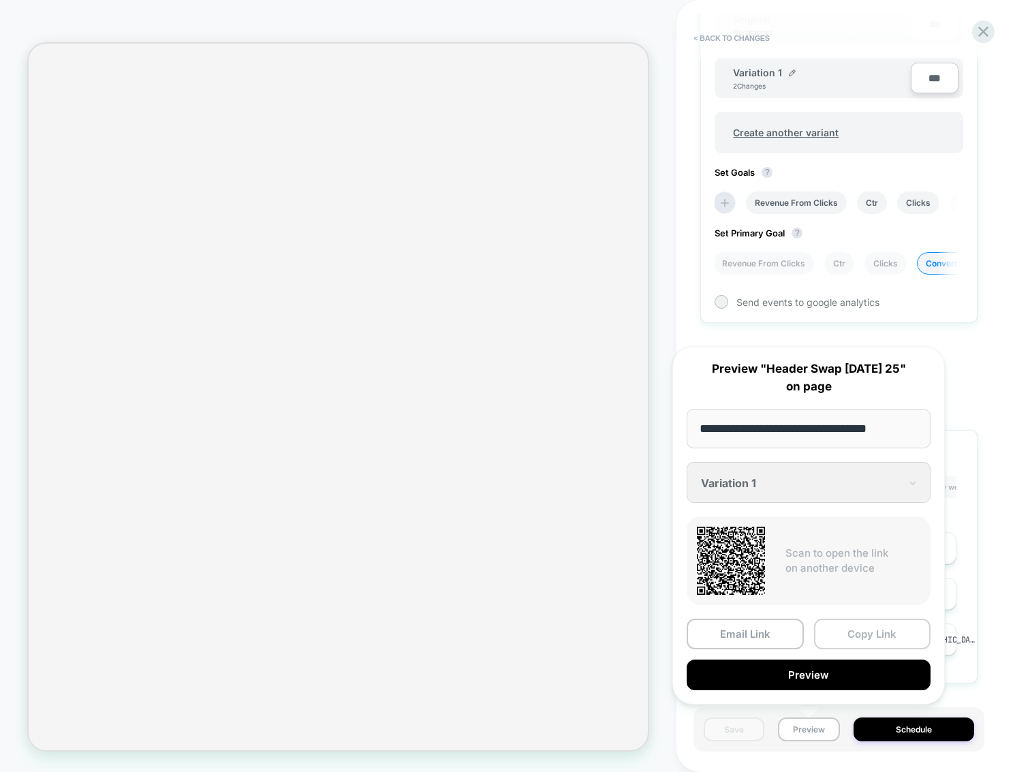
click at [850, 631] on button "Copy Link" at bounding box center [872, 634] width 117 height 31
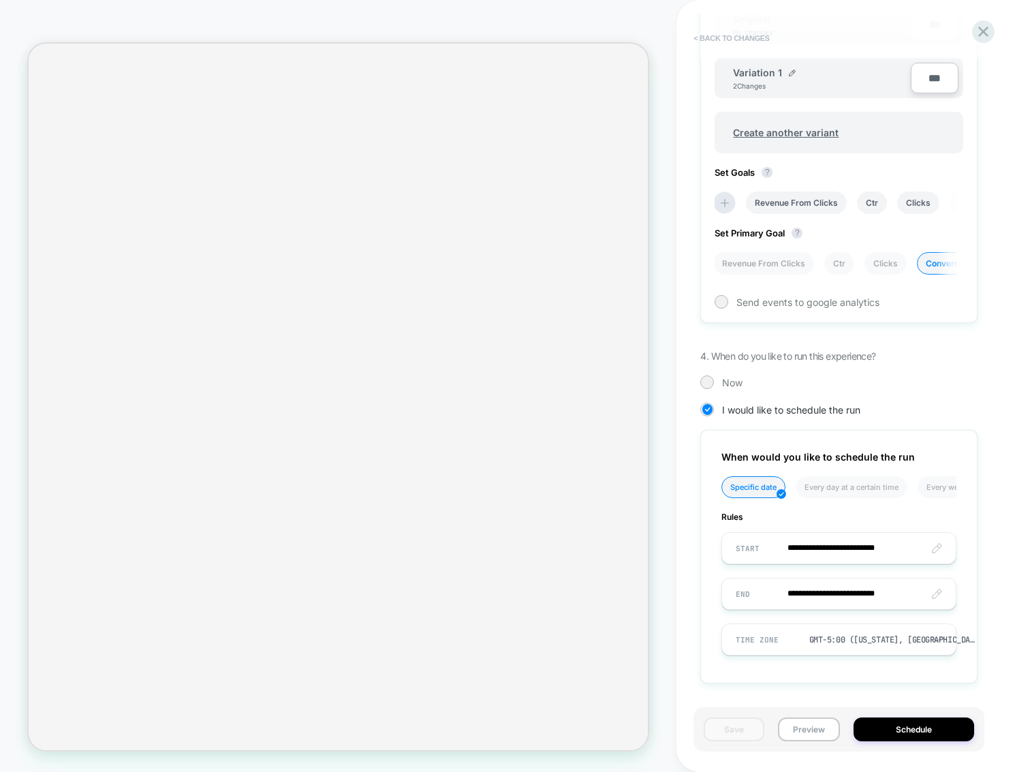
click at [751, 36] on button "< Back to changes" at bounding box center [732, 38] width 90 height 22
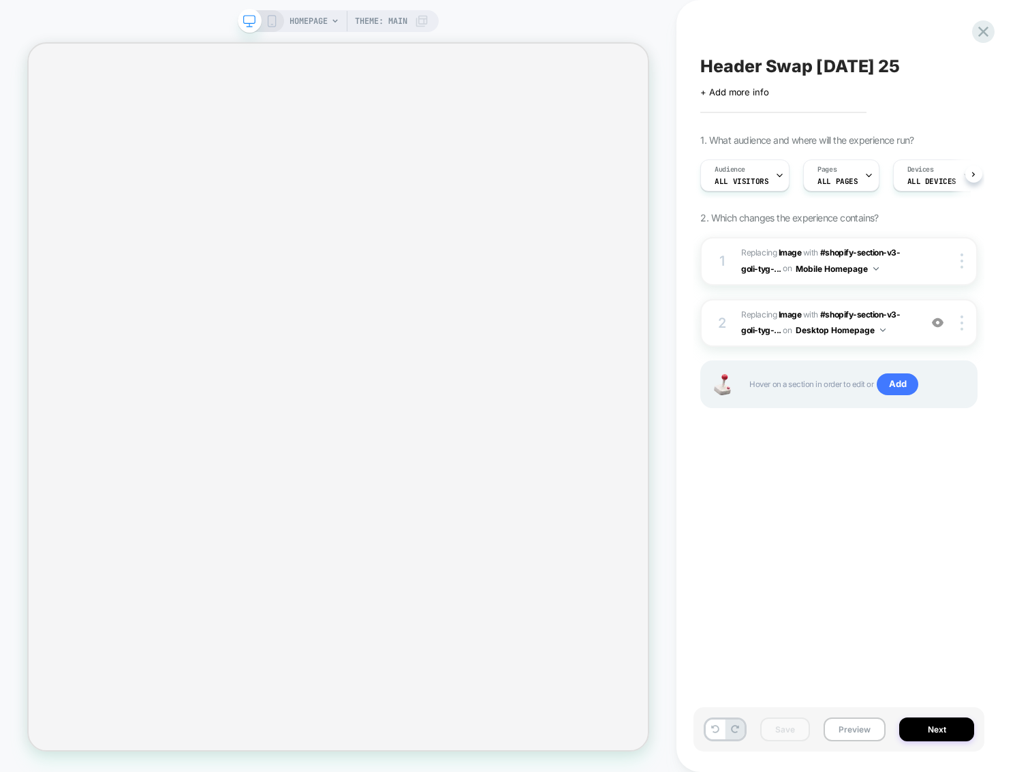
scroll to position [0, 1]
click at [828, 519] on div "Header Swap 2 - Sept 20 25 Click to edit experience details + Add more info 1. …" at bounding box center [839, 386] width 291 height 745
click at [837, 587] on div "Header Swap 2 - Sept 20 25 Click to edit experience details + Add more info 1. …" at bounding box center [839, 386] width 291 height 745
click at [865, 724] on button "Preview" at bounding box center [855, 729] width 62 height 24
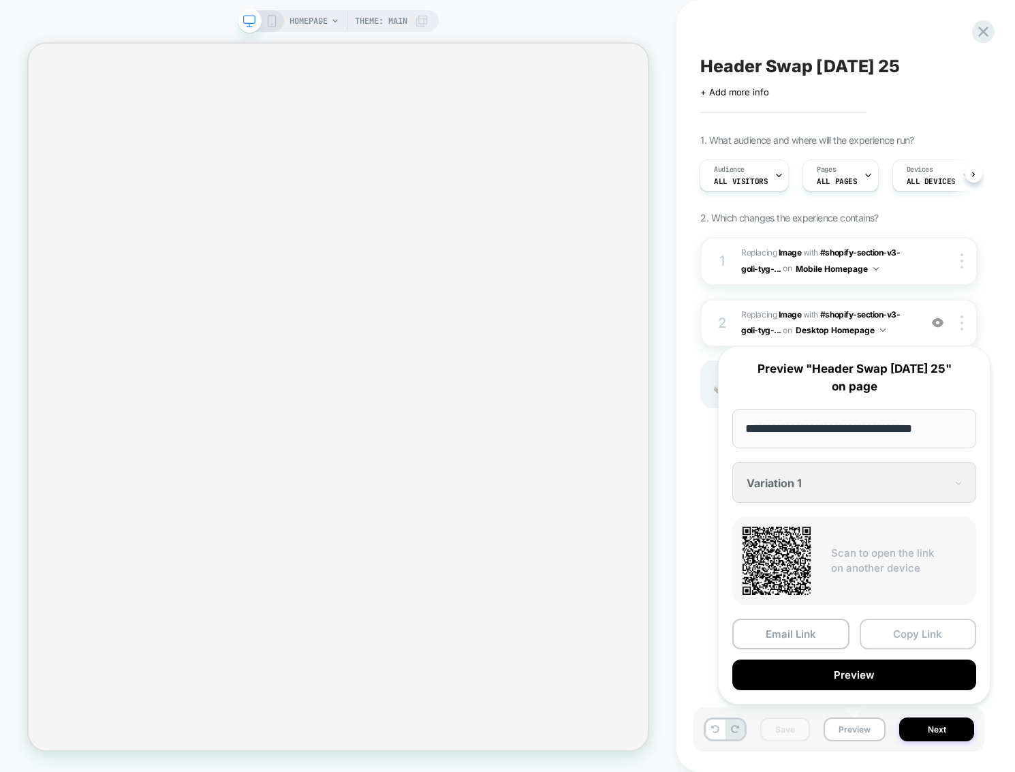
click at [913, 633] on button "Copy Link" at bounding box center [918, 634] width 117 height 31
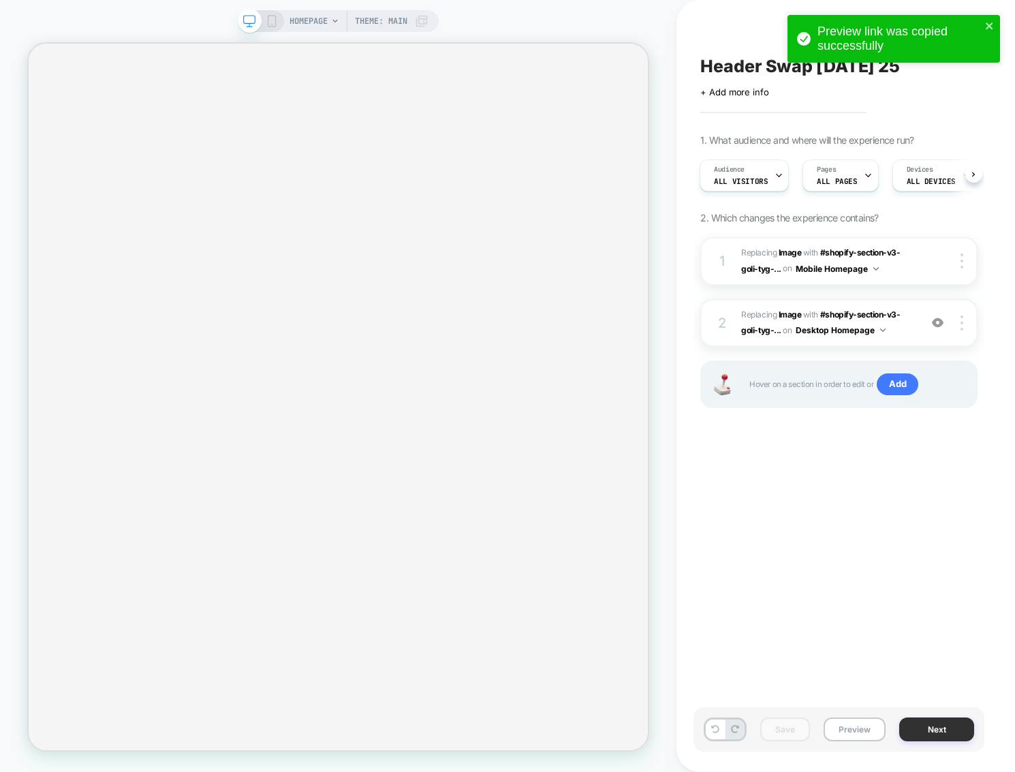
click at [939, 728] on button "Next" at bounding box center [936, 729] width 75 height 24
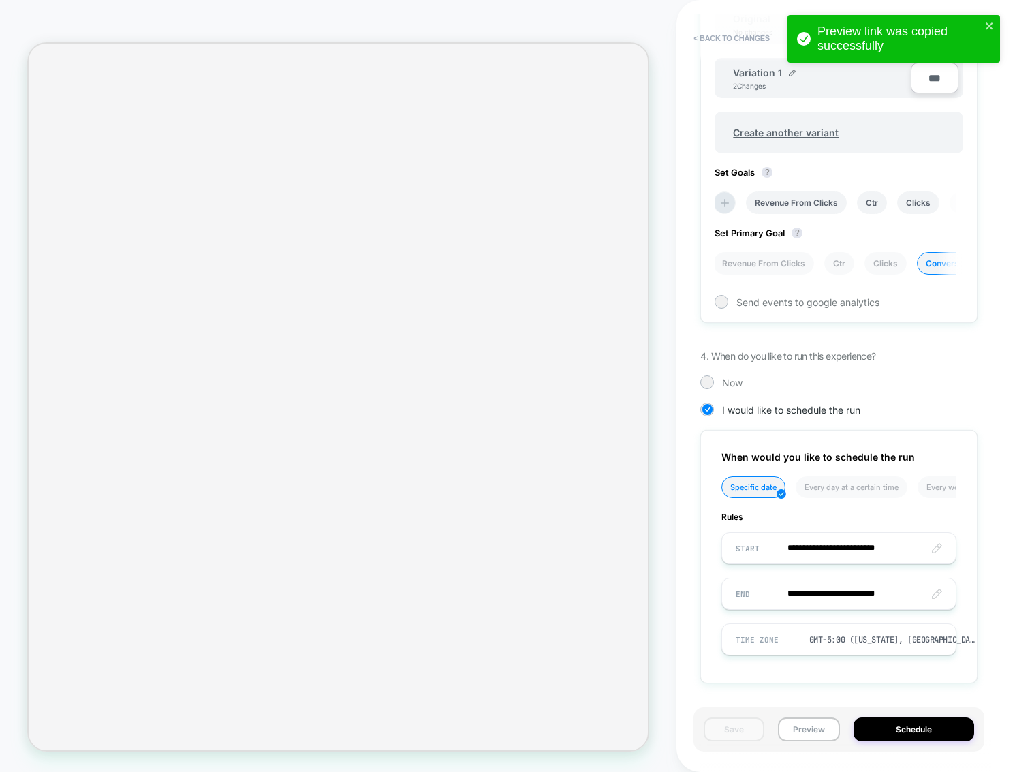
scroll to position [486, 0]
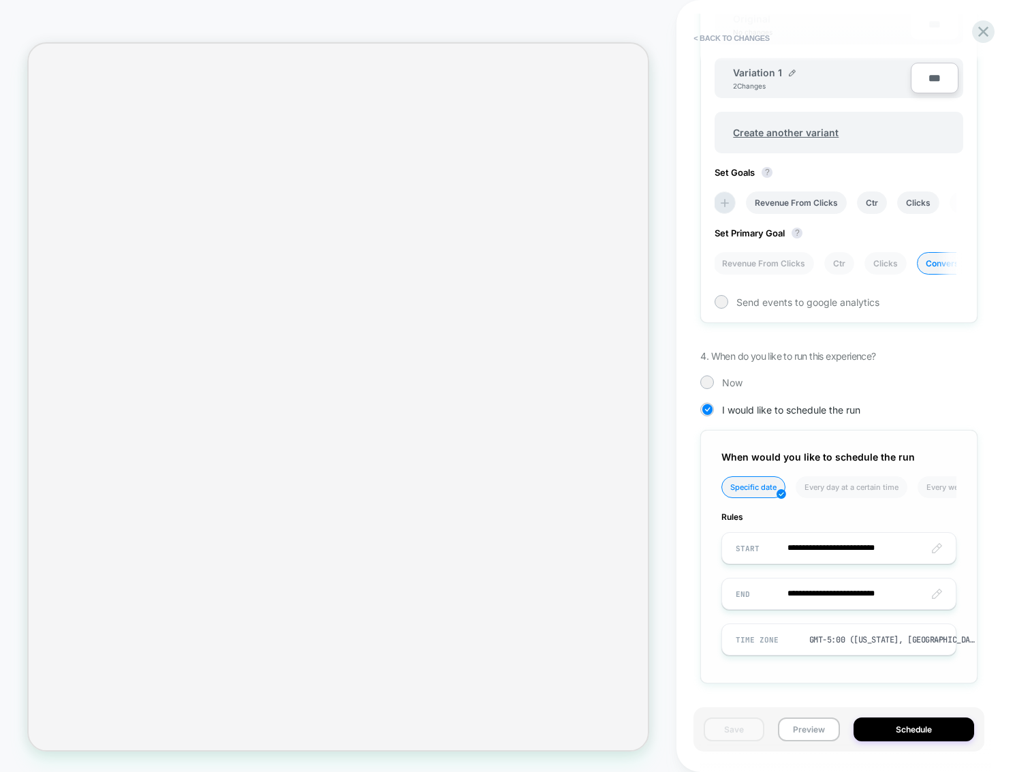
click at [841, 595] on input "**********" at bounding box center [839, 594] width 234 height 32
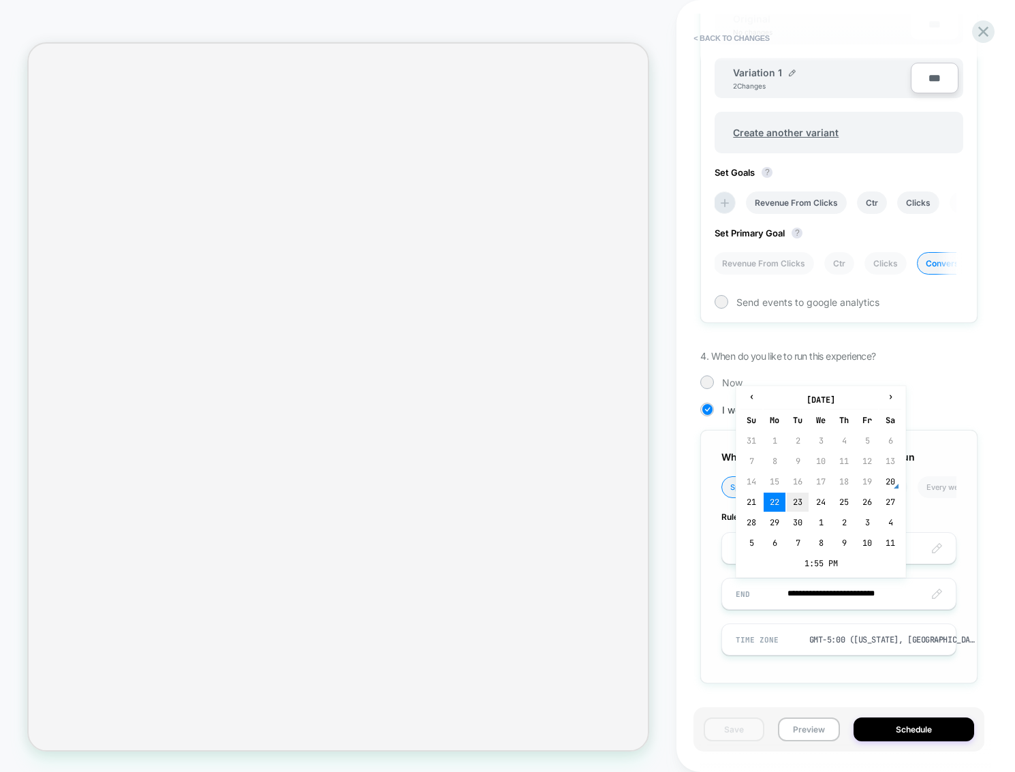
click at [800, 501] on td "23" at bounding box center [798, 502] width 22 height 19
type input "**********"
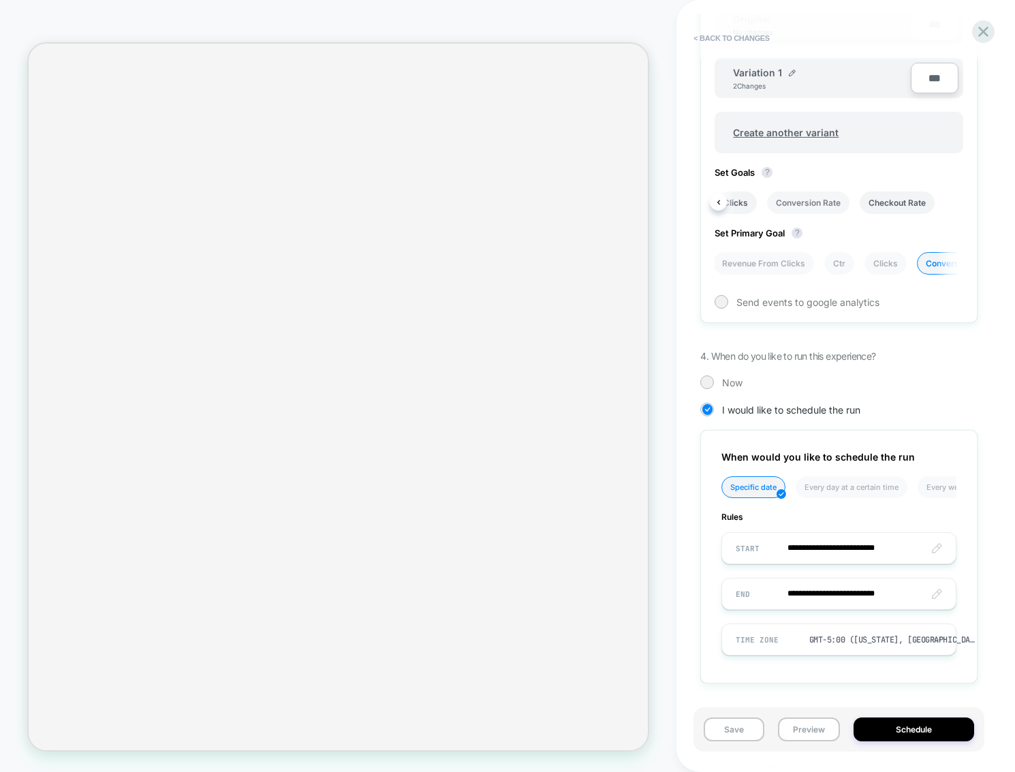
scroll to position [0, 196]
click at [812, 211] on li "Conversion Rate" at bounding box center [799, 202] width 82 height 22
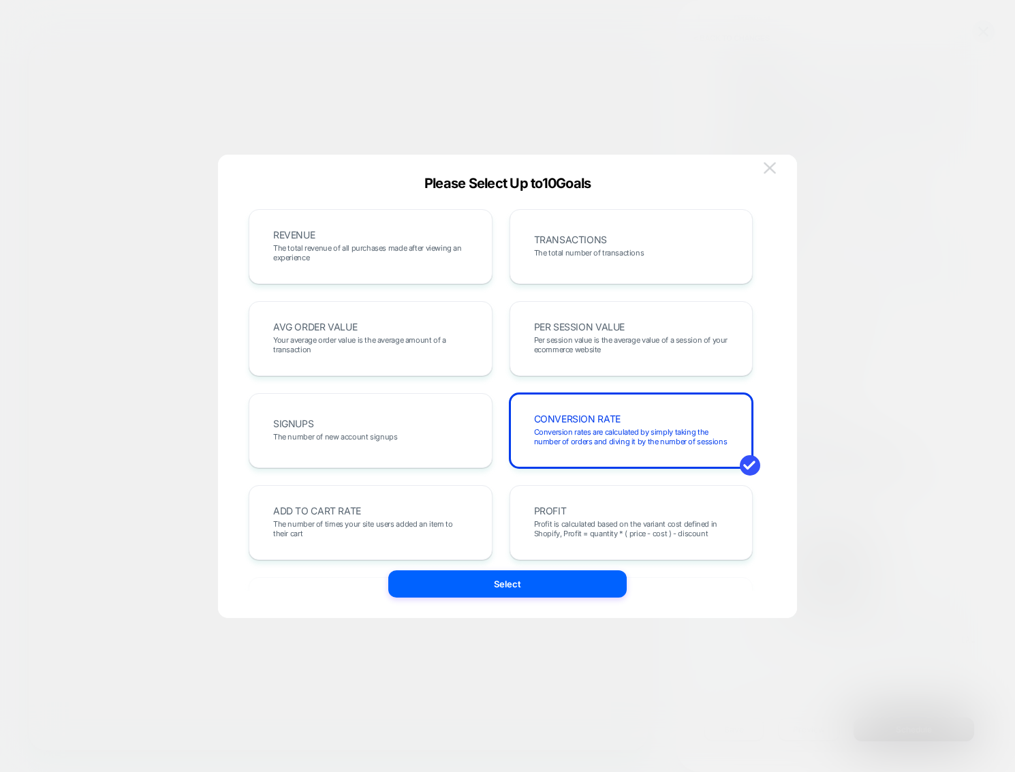
click at [769, 172] on img at bounding box center [770, 168] width 12 height 12
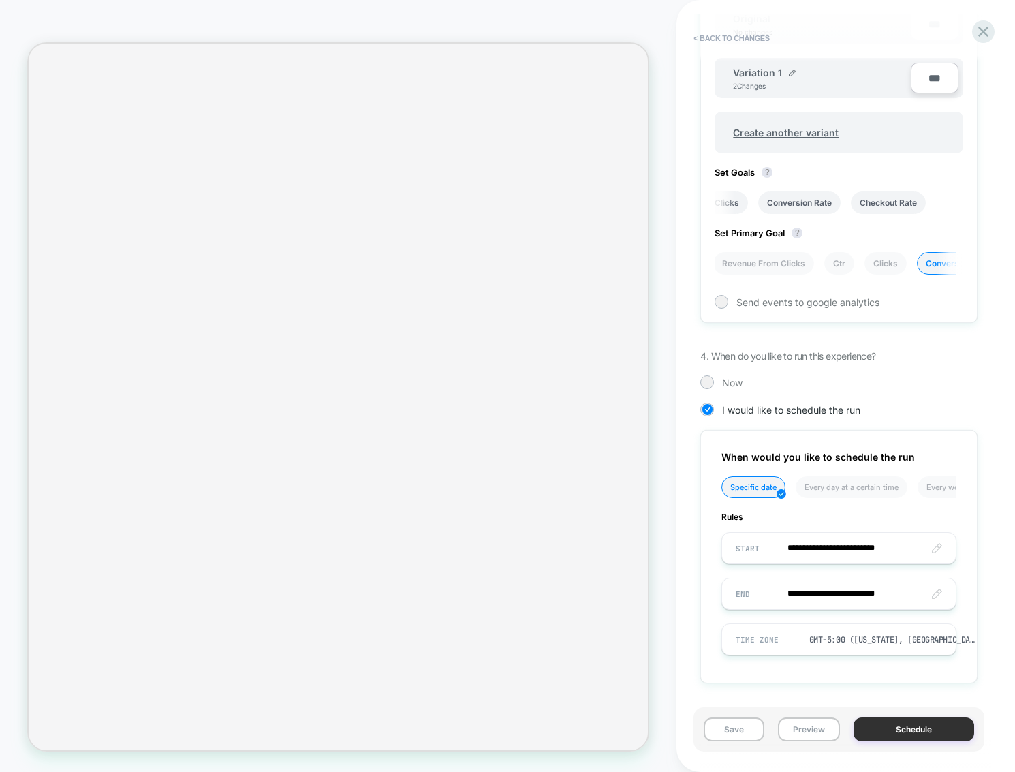
click at [910, 722] on button "Schedule" at bounding box center [914, 729] width 121 height 24
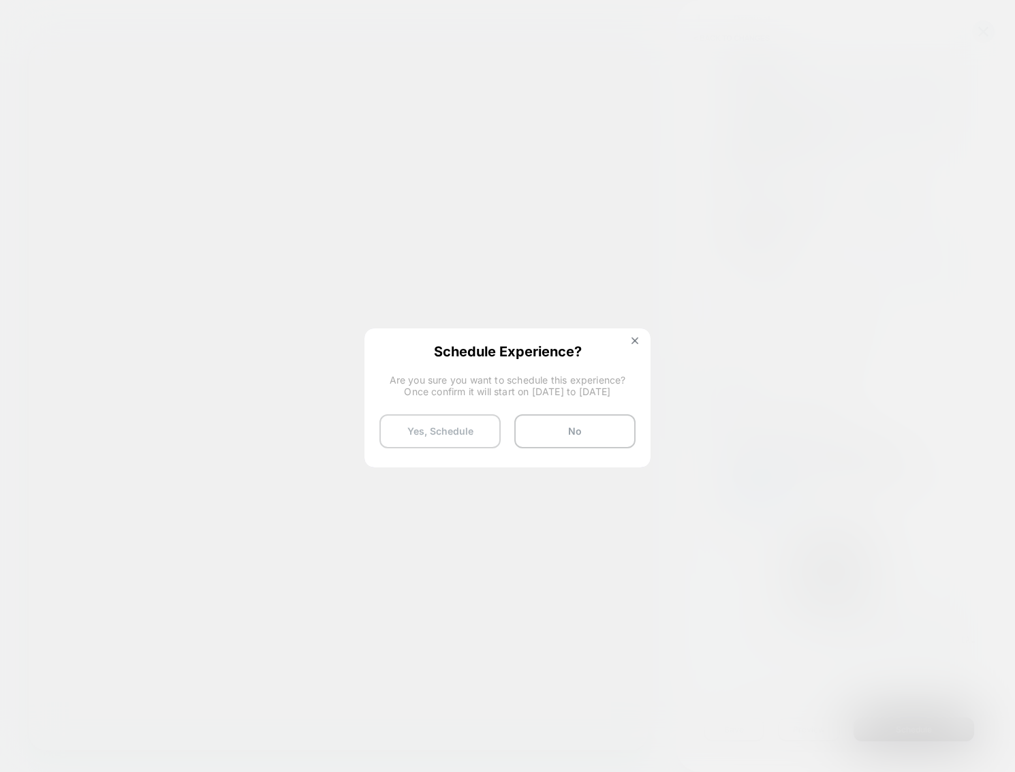
click at [451, 441] on button "Yes, Schedule" at bounding box center [439, 431] width 121 height 34
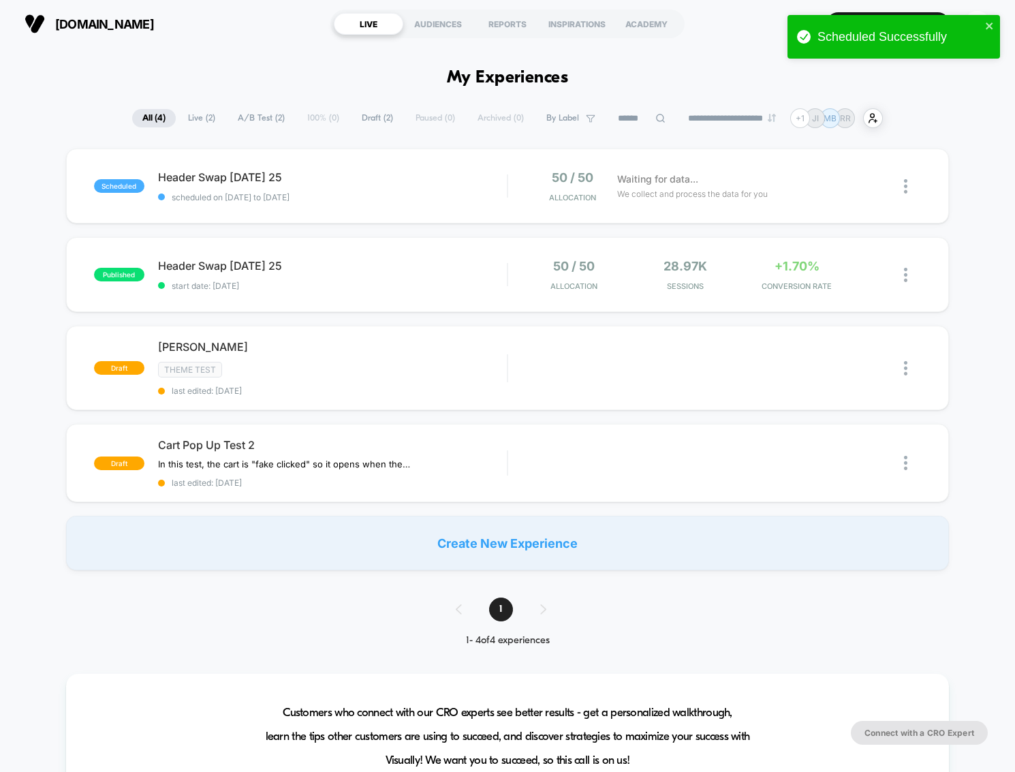
click at [52, 330] on div "scheduled Header Swap 2 - Sept 20 25 scheduled on 20/09/2025 to 23/09/2025 50 /…" at bounding box center [507, 360] width 1015 height 422
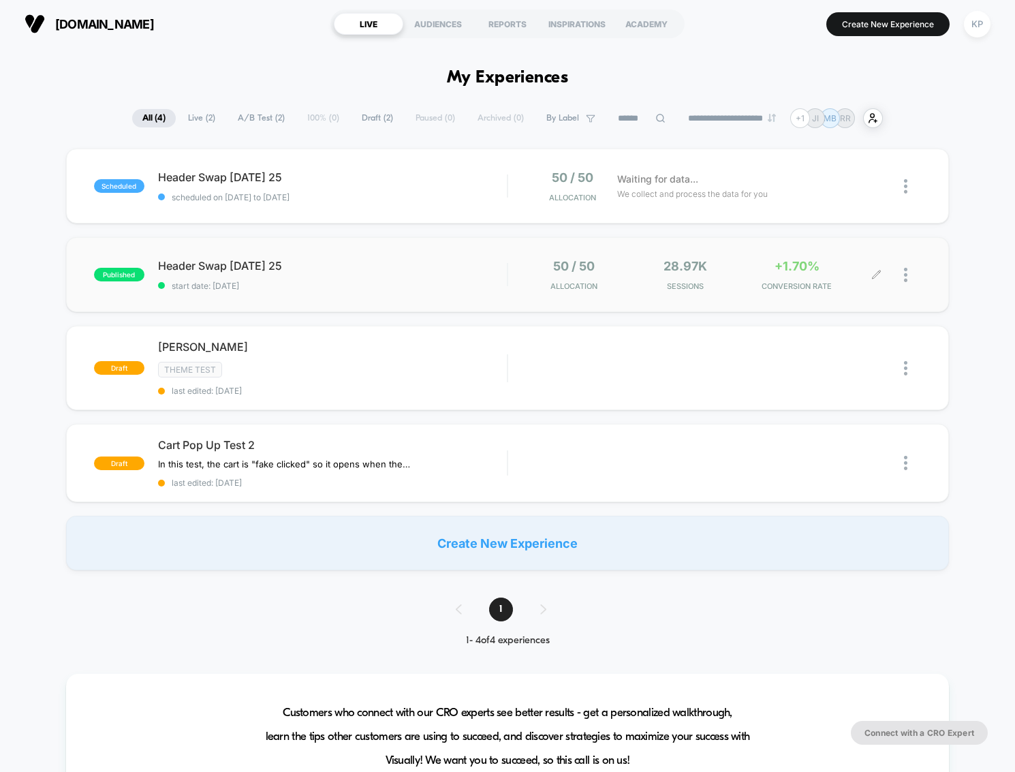
click at [906, 273] on img at bounding box center [905, 275] width 3 height 14
click at [828, 262] on div "Pause" at bounding box center [836, 260] width 123 height 31
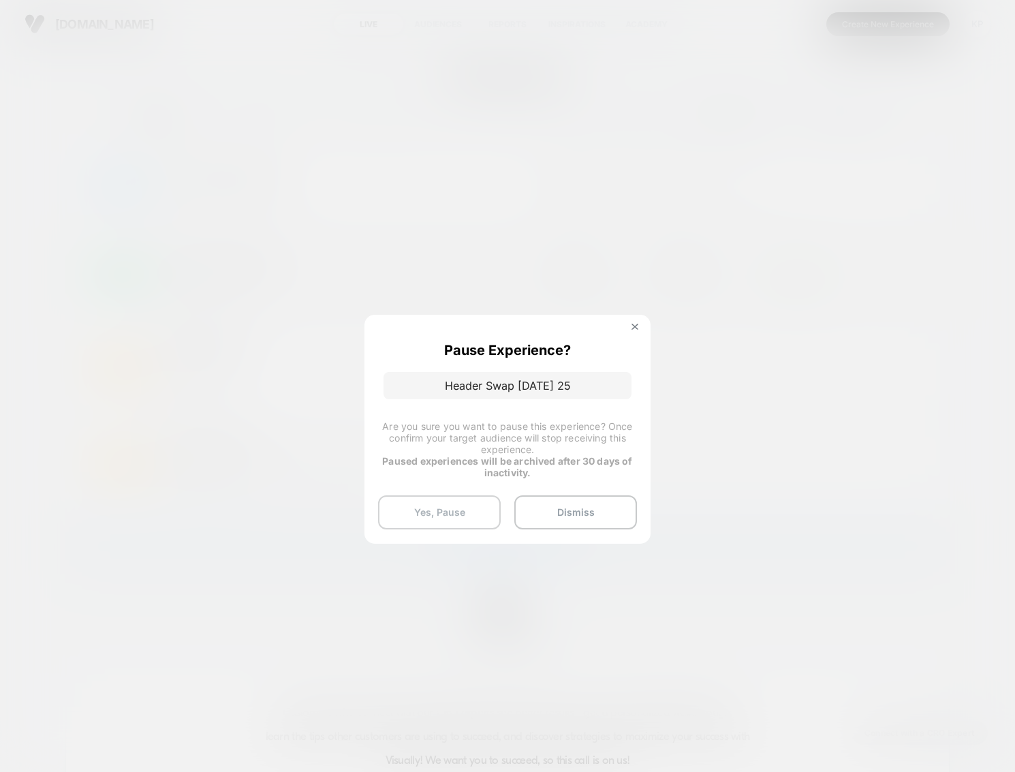
click at [467, 512] on button "Yes, Pause" at bounding box center [439, 512] width 123 height 34
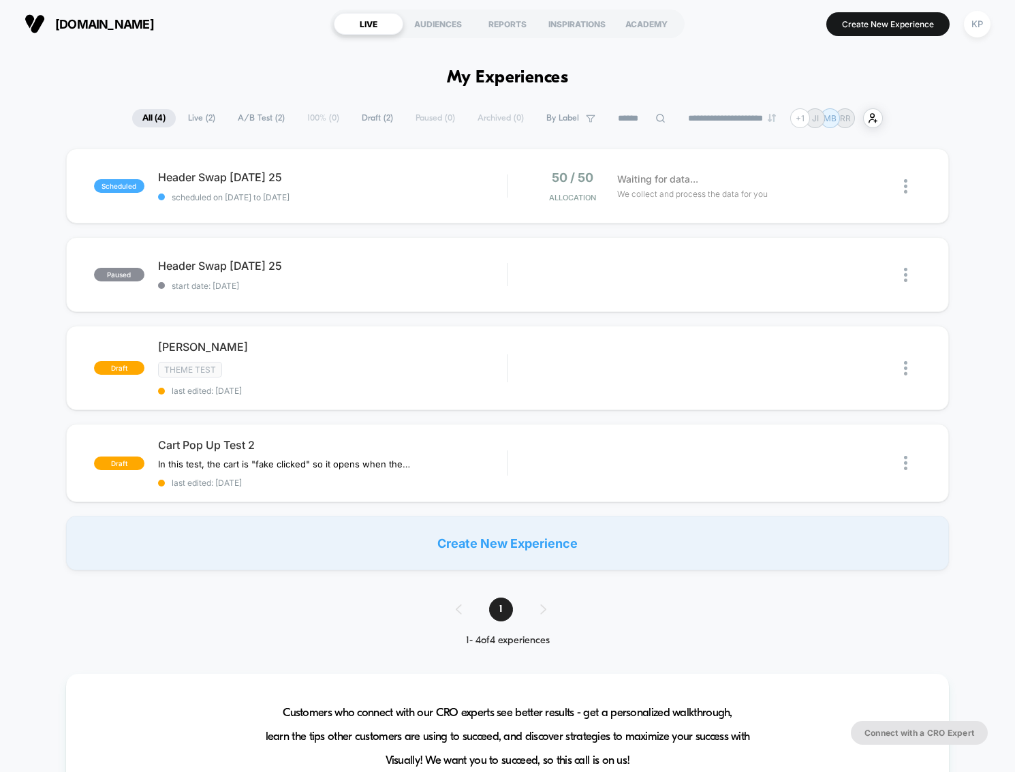
click at [38, 305] on div "scheduled Header Swap 2 - Sept 20 25 scheduled on 20/09/2025 to 23/09/2025 50 /…" at bounding box center [507, 360] width 1015 height 422
click at [905, 279] on img at bounding box center [905, 275] width 3 height 14
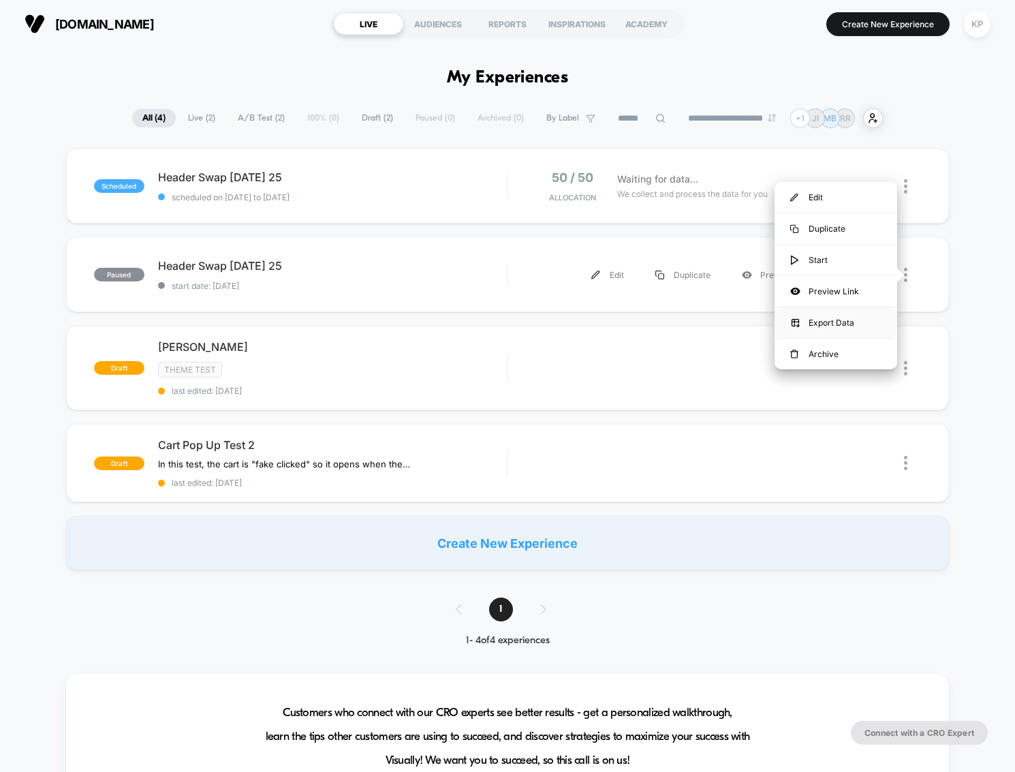
click at [848, 317] on div "Export Data" at bounding box center [836, 322] width 123 height 31
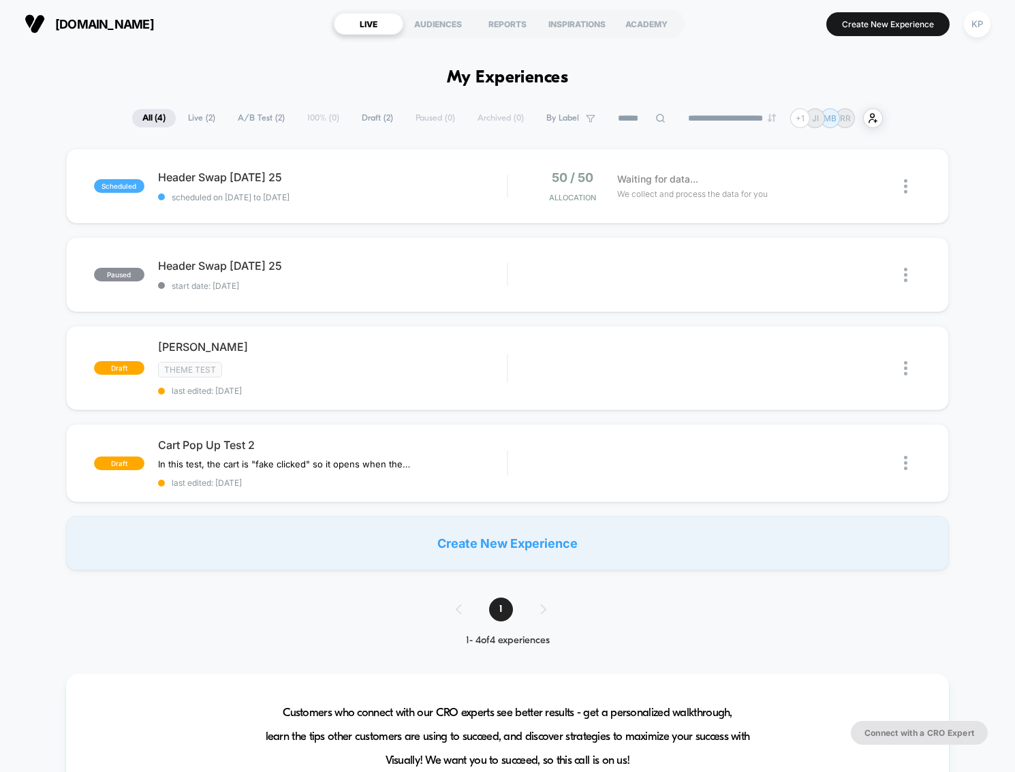
click at [16, 251] on div "scheduled Header Swap 2 - Sept 20 25 scheduled on 20/09/2025 to 23/09/2025 50 /…" at bounding box center [507, 360] width 1015 height 422
click at [33, 253] on div "scheduled Header Swap 2 - Sept 20 25 scheduled on 20/09/2025 to 23/09/2025 50 /…" at bounding box center [507, 360] width 1015 height 422
click at [30, 234] on div "scheduled Header Swap [DATE] 25 scheduled on [DATE] to [DATE] 50 / 50 Allocatio…" at bounding box center [507, 360] width 1015 height 422
